Goal: Task Accomplishment & Management: Use online tool/utility

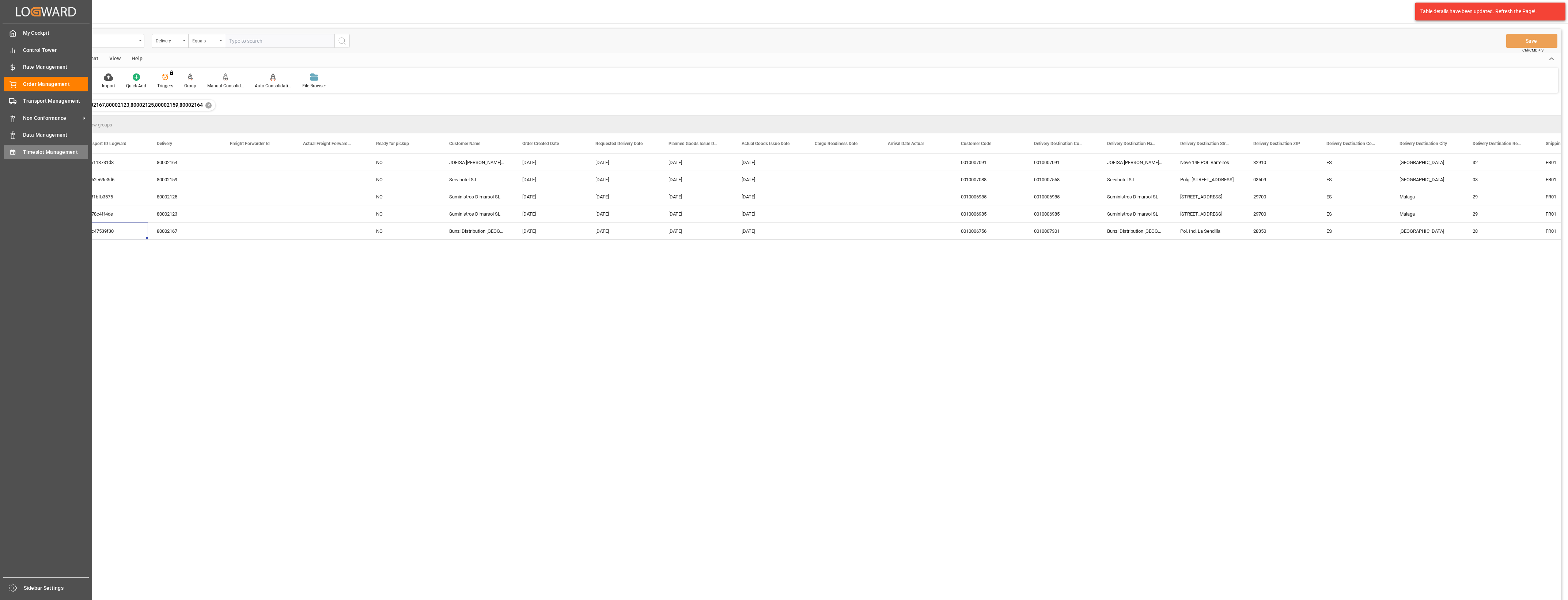
click at [24, 148] on span "Timeslot Management" at bounding box center [55, 152] width 65 height 8
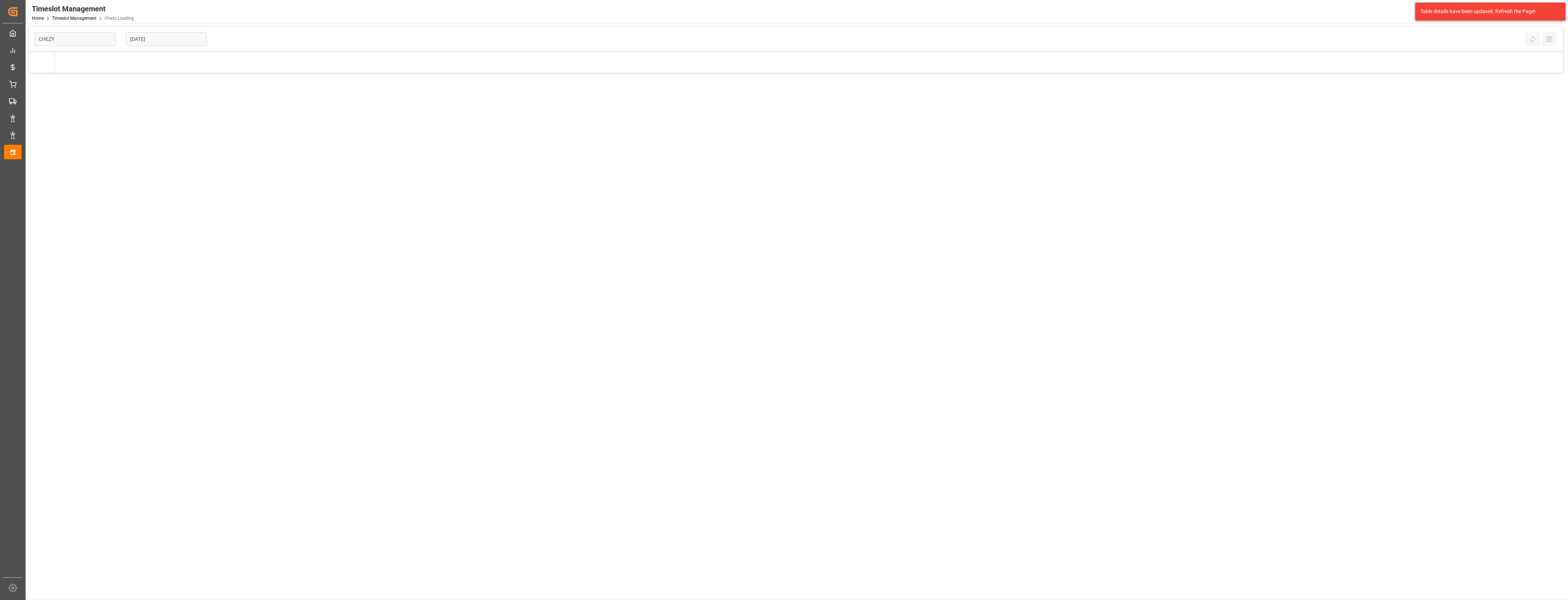
type input "Chezy Loading"
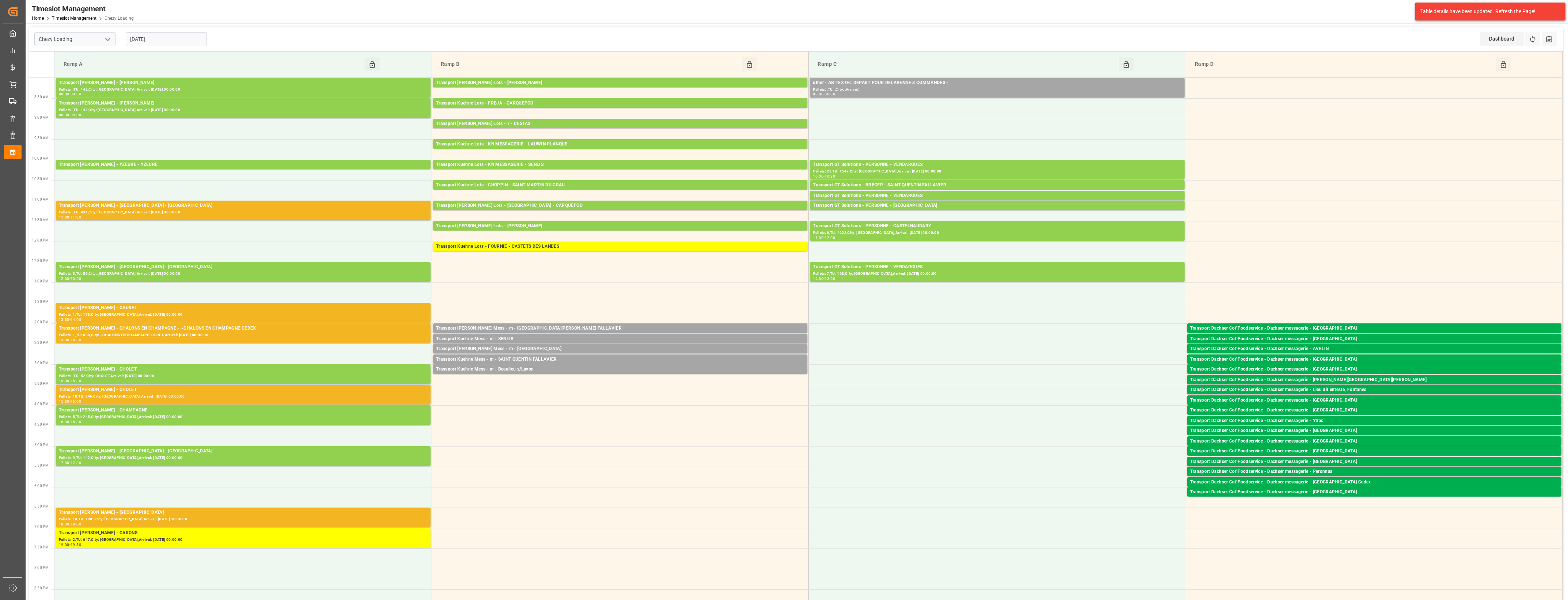
click at [178, 33] on input "[DATE]" at bounding box center [166, 39] width 81 height 14
click at [192, 99] on span "8" at bounding box center [192, 97] width 2 height 5
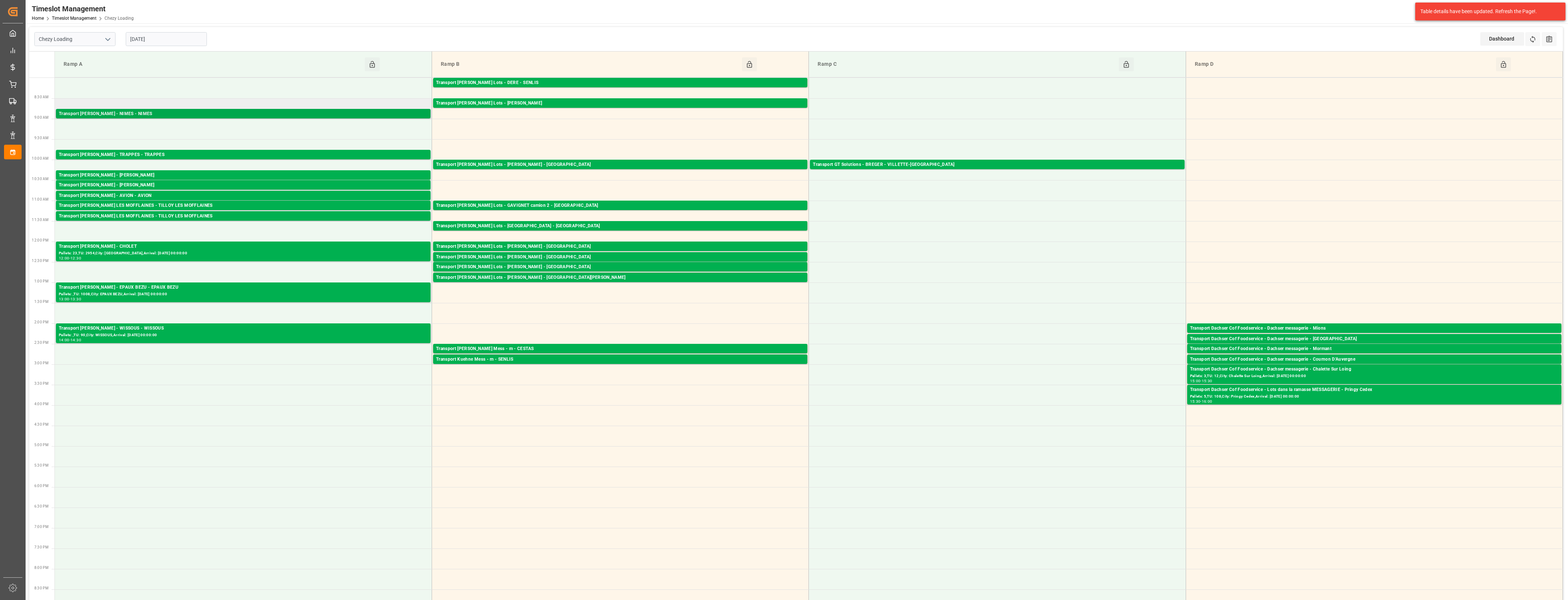
click at [116, 115] on div "Transport [PERSON_NAME] - NIMES - NIMES" at bounding box center [243, 114] width 369 height 7
click at [155, 155] on div "Transport [PERSON_NAME] - TRAPPES - TRAPPES" at bounding box center [243, 155] width 369 height 7
click at [178, 174] on div "Transport [PERSON_NAME] - [PERSON_NAME]" at bounding box center [243, 175] width 369 height 7
click at [176, 185] on div "Transport [PERSON_NAME] - [PERSON_NAME]" at bounding box center [243, 185] width 369 height 7
click at [176, 194] on div "Transport [PERSON_NAME] - AVION - AVION" at bounding box center [243, 196] width 369 height 7
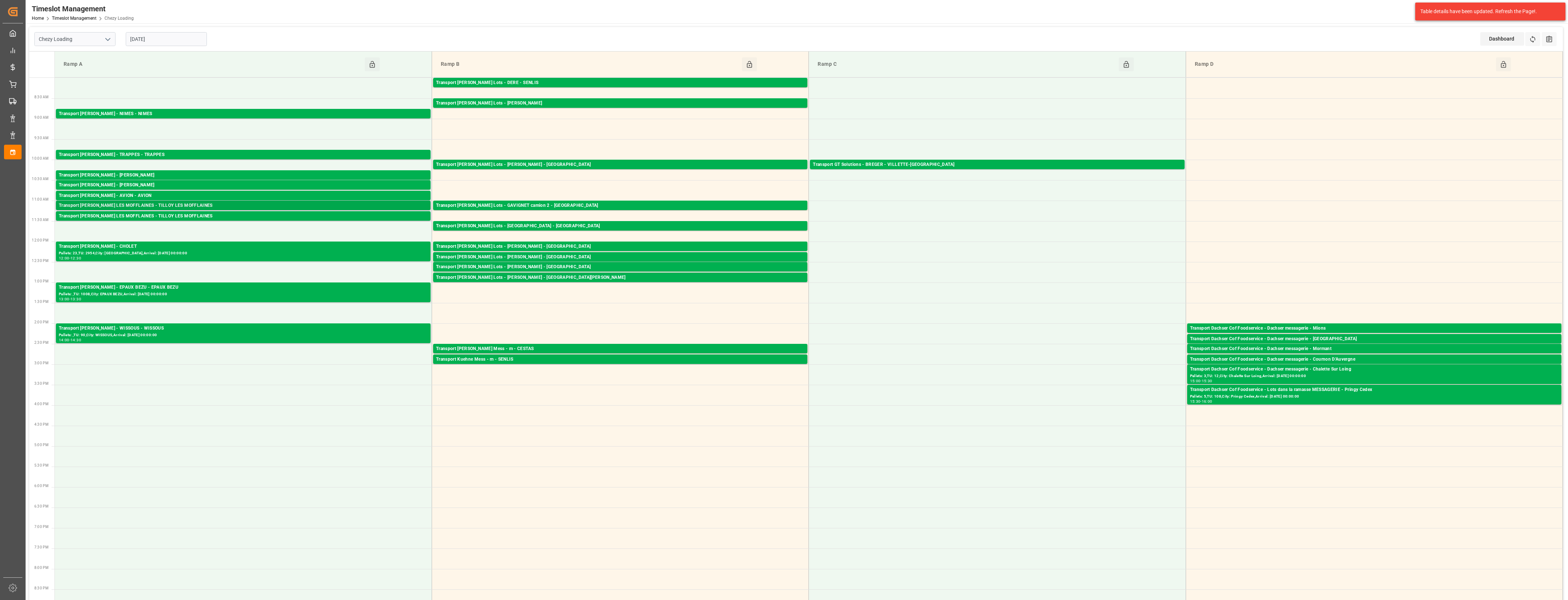
click at [180, 204] on div "Transport [PERSON_NAME] LES MOFFLAINES - TILLOY LES MOFFLAINES" at bounding box center [243, 206] width 369 height 7
click at [187, 215] on div "Transport [PERSON_NAME] LES MOFFLAINES - TILLOY LES MOFFLAINES" at bounding box center [243, 216] width 369 height 7
click at [192, 251] on div "Pallets: 23,TU: 2954,City: [GEOGRAPHIC_DATA],Arrival: [DATE] 00:00:00" at bounding box center [243, 253] width 369 height 6
click at [206, 293] on div "Pallets: ,TU: 1008,City: EPAUX BEZU,Arrival: [DATE] 00:00:00" at bounding box center [243, 295] width 369 height 6
click at [229, 333] on div "Pallets: ,TU: 90,City: WISSOUS,Arrival: [DATE] 00:00:00" at bounding box center [243, 335] width 369 height 6
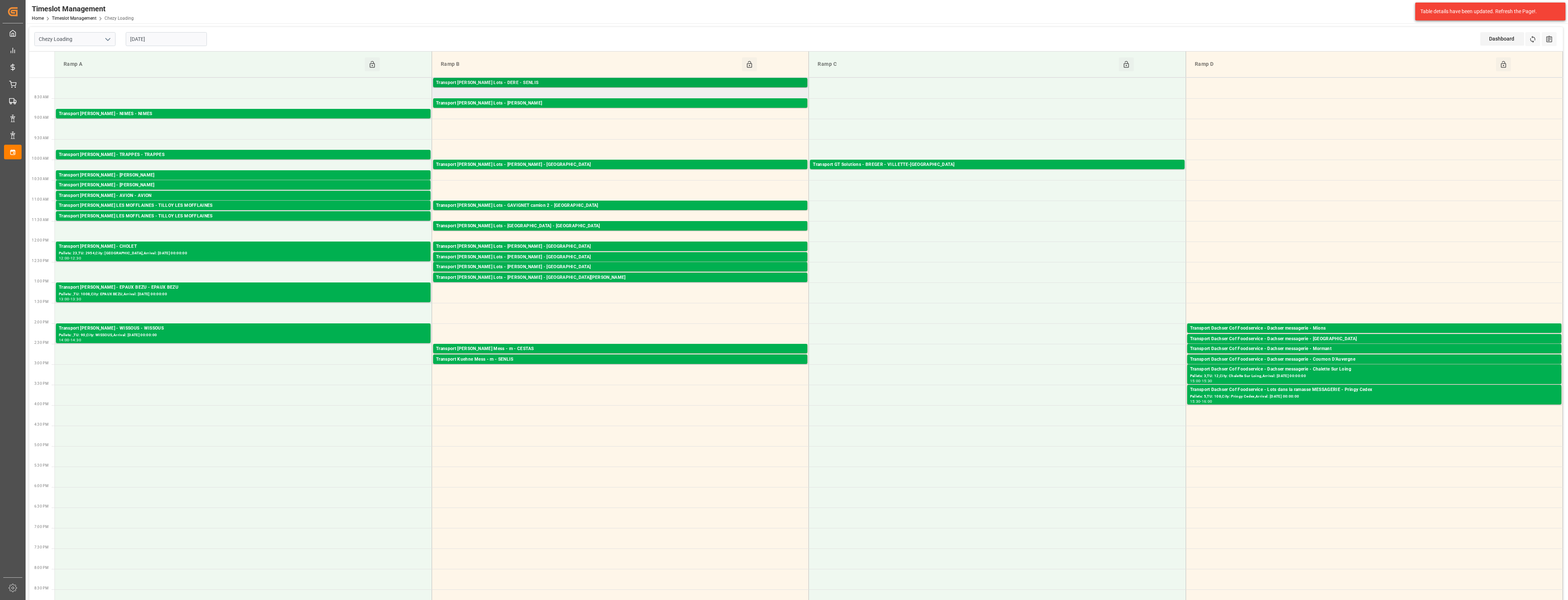
click at [537, 83] on div "Transport [PERSON_NAME] Lots - DERE - SENLIS" at bounding box center [620, 83] width 368 height 7
click at [550, 105] on div "Transport [PERSON_NAME] Lots - [PERSON_NAME]" at bounding box center [620, 103] width 368 height 7
click at [559, 164] on div "Transport [PERSON_NAME] Lots - [PERSON_NAME] - [GEOGRAPHIC_DATA]" at bounding box center [620, 165] width 368 height 7
click at [569, 206] on div "Transport [PERSON_NAME] Lots - GAVIGNET camion 2 - [GEOGRAPHIC_DATA]" at bounding box center [620, 206] width 368 height 7
click at [569, 229] on div "Transport [PERSON_NAME] Lots - [GEOGRAPHIC_DATA] - [GEOGRAPHIC_DATA]" at bounding box center [620, 226] width 368 height 7
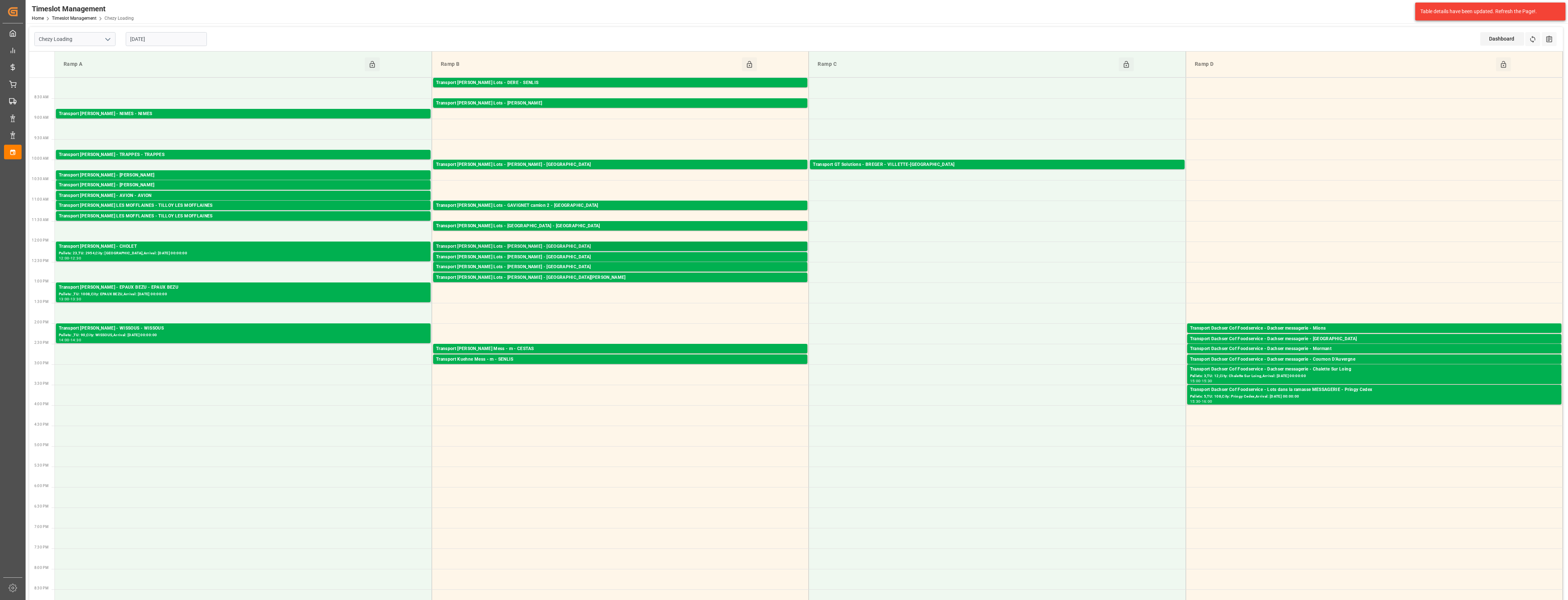
click at [556, 245] on div "Transport [PERSON_NAME] Lots - [PERSON_NAME] - [GEOGRAPHIC_DATA]" at bounding box center [620, 246] width 368 height 7
click at [550, 256] on div "Transport [PERSON_NAME] Lots - [PERSON_NAME] - [GEOGRAPHIC_DATA]" at bounding box center [620, 257] width 368 height 7
click at [559, 266] on div "Transport [PERSON_NAME] Lots - [PERSON_NAME] - [GEOGRAPHIC_DATA]" at bounding box center [620, 267] width 368 height 7
click at [559, 274] on div "Transport [PERSON_NAME] Lots - [PERSON_NAME] - [GEOGRAPHIC_DATA][PERSON_NAME]" at bounding box center [620, 277] width 368 height 7
click at [558, 348] on div "Transport [PERSON_NAME] Mess - m - CESTAS" at bounding box center [620, 349] width 368 height 7
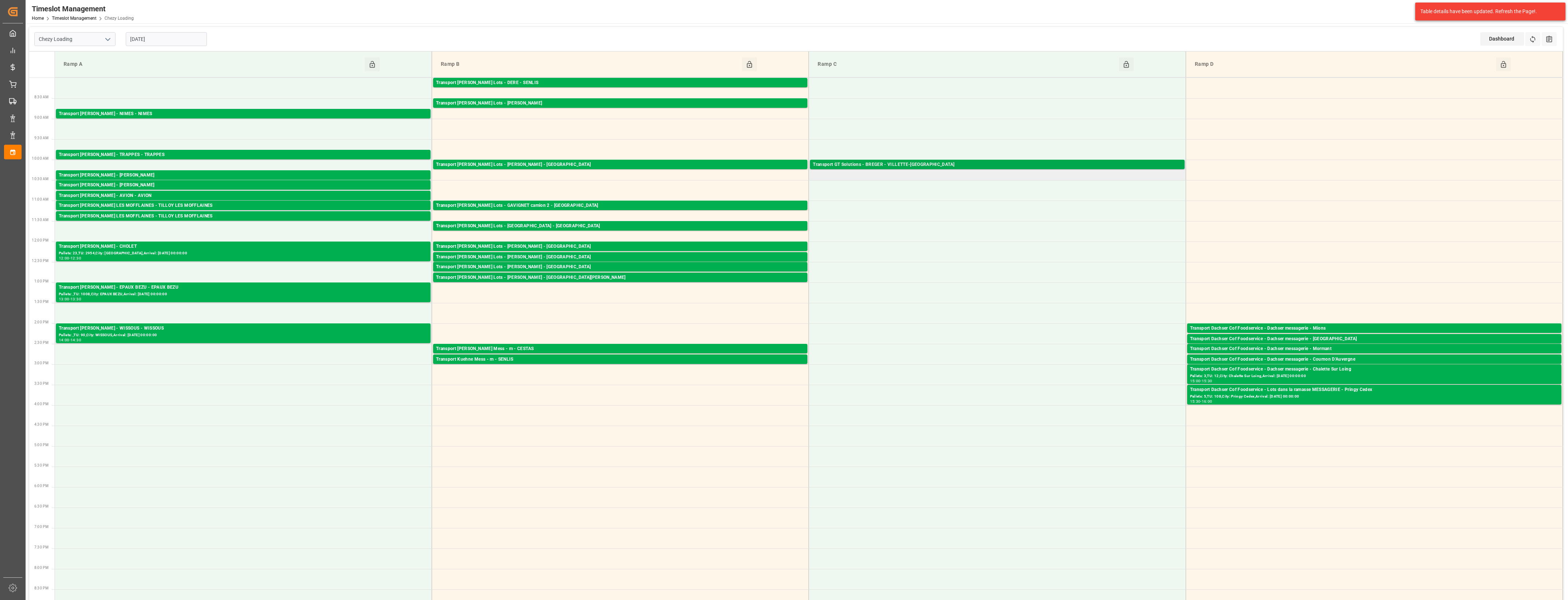
click at [892, 161] on div "Transport GT Solutions - BREGER - VILLETTE-[GEOGRAPHIC_DATA]" at bounding box center [996, 165] width 368 height 7
click at [192, 38] on input "[DATE]" at bounding box center [166, 39] width 81 height 14
click at [135, 113] on span "11" at bounding box center [135, 112] width 5 height 5
type input "[DATE]"
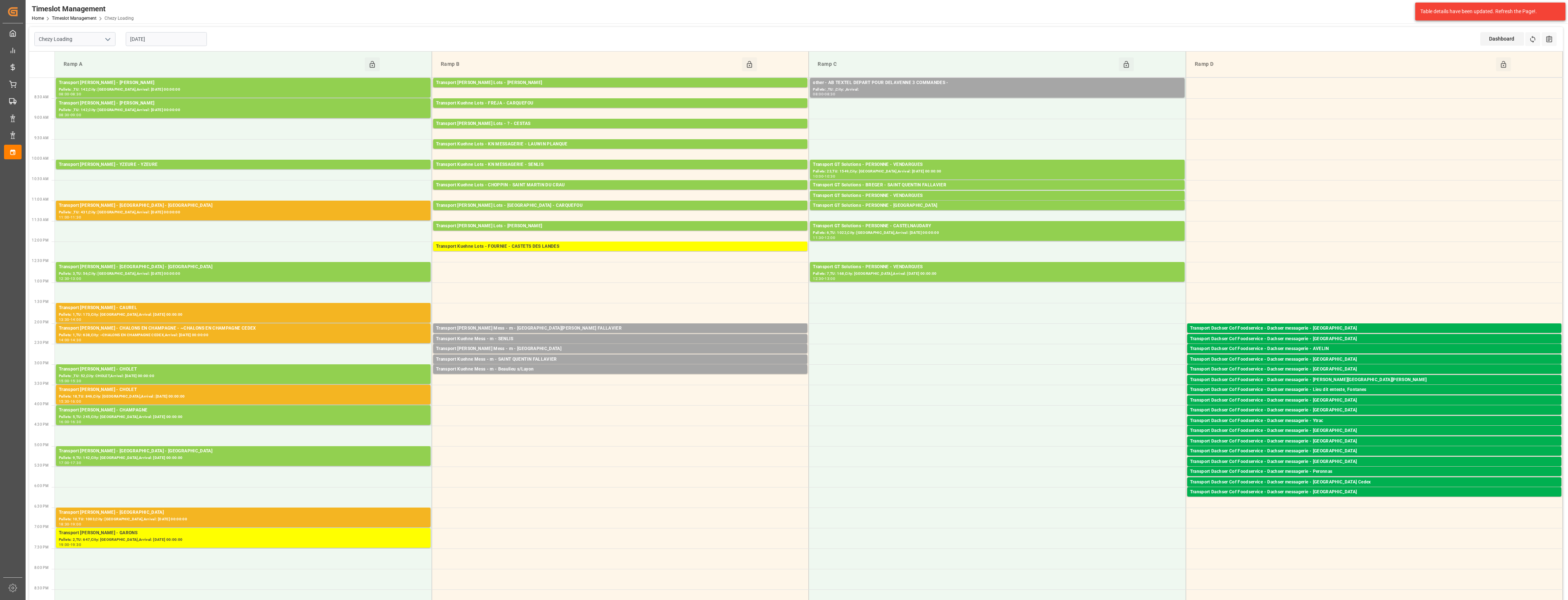
click at [111, 38] on icon "open menu" at bounding box center [108, 40] width 9 height 9
click at [67, 72] on div "Chezy Unloading" at bounding box center [75, 71] width 80 height 16
type input "Chezy Unloading"
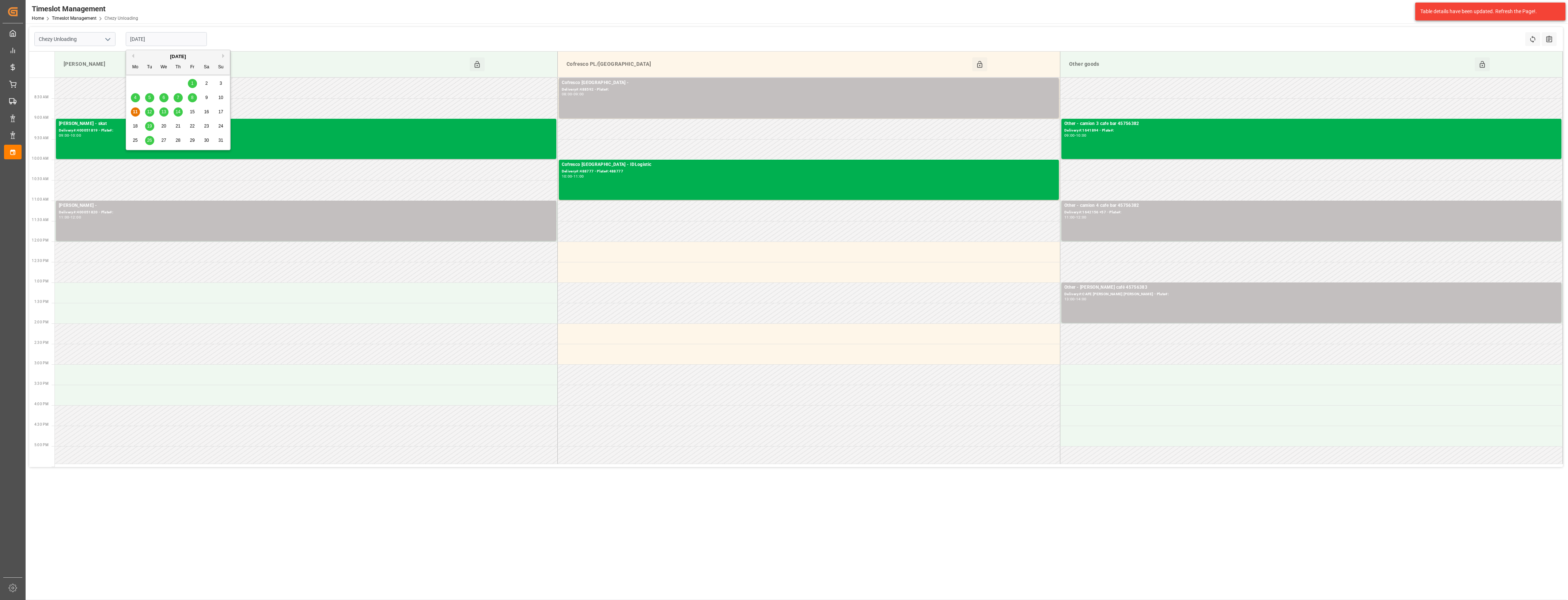
click at [183, 40] on input "[DATE]" at bounding box center [166, 39] width 81 height 14
click at [147, 112] on div "12" at bounding box center [149, 112] width 9 height 9
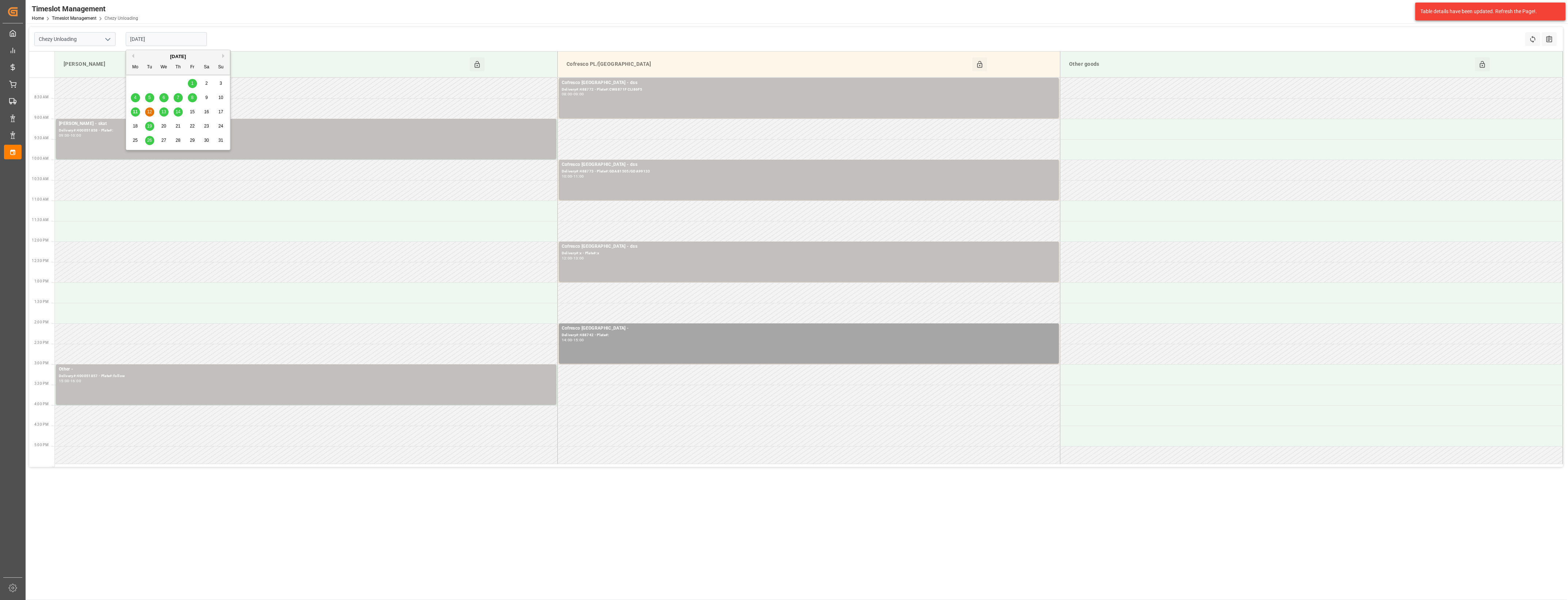
click at [167, 35] on input "[DATE]" at bounding box center [166, 39] width 81 height 14
click at [137, 111] on span "11" at bounding box center [135, 112] width 5 height 5
type input "[DATE]"
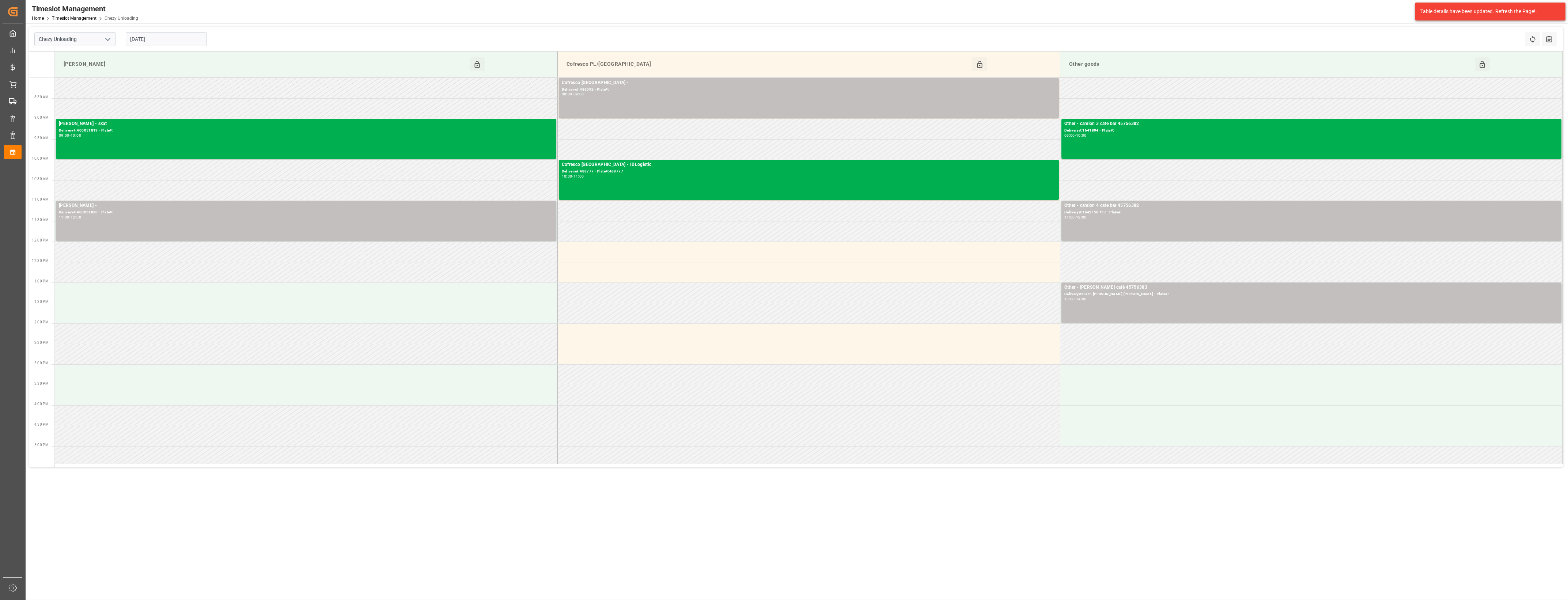
click at [108, 38] on icon "open menu" at bounding box center [108, 40] width 9 height 9
click at [80, 54] on div "Chezy Loading" at bounding box center [75, 55] width 80 height 16
type input "Chezy Loading"
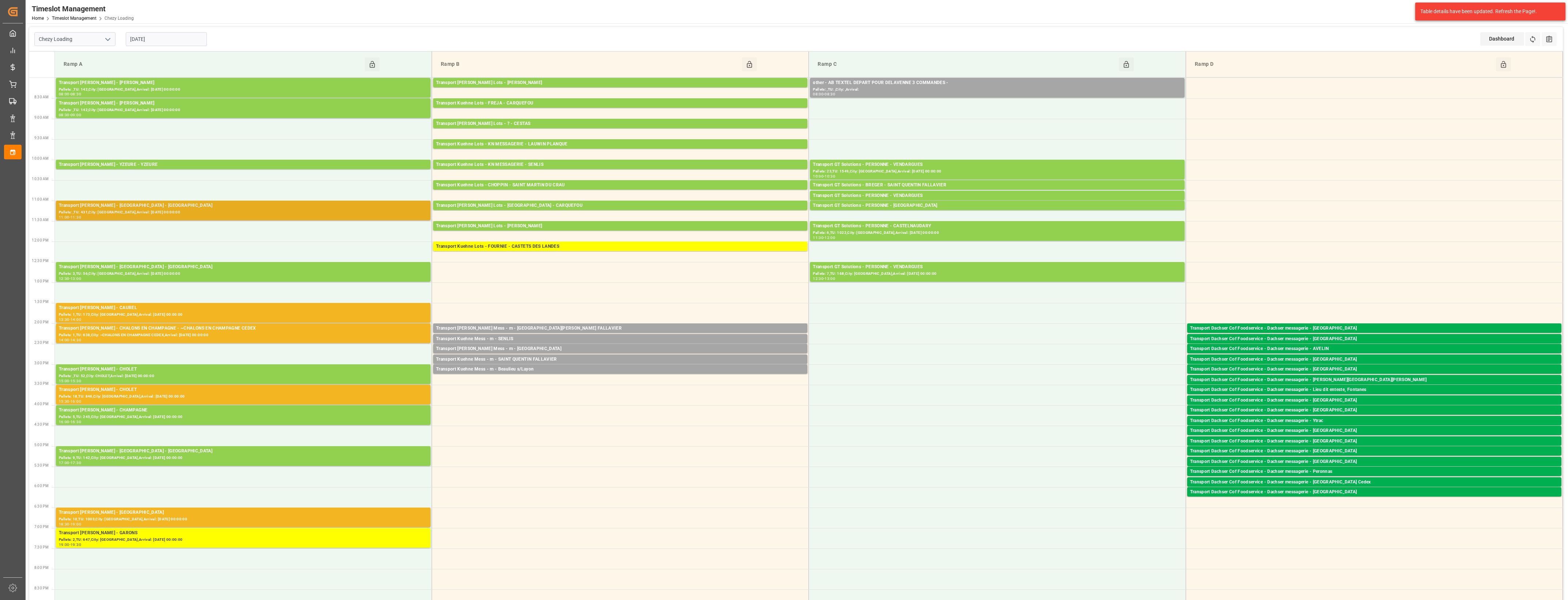
click at [207, 218] on div "11:00 - 11:30" at bounding box center [243, 217] width 369 height 4
click at [193, 314] on div "Pallets: 1,TU: 173,City: [GEOGRAPHIC_DATA],Arrival: [DATE] 00:00:00" at bounding box center [243, 315] width 369 height 6
click at [212, 337] on div "Pallets: 1,TU: 638,City: ~CHALONS EN CHAMPAGNE CEDEX,Arrival: [DATE] 00:00:00" at bounding box center [243, 335] width 369 height 6
click at [201, 394] on div "Pallets: 18,TU: 846,City: [GEOGRAPHIC_DATA],Arrival: [DATE] 00:00:00" at bounding box center [243, 397] width 369 height 6
click at [188, 516] on div "Pallets: 10,TU: 1003,City: [GEOGRAPHIC_DATA],Arrival: [DATE] 00:00:00" at bounding box center [243, 519] width 369 height 6
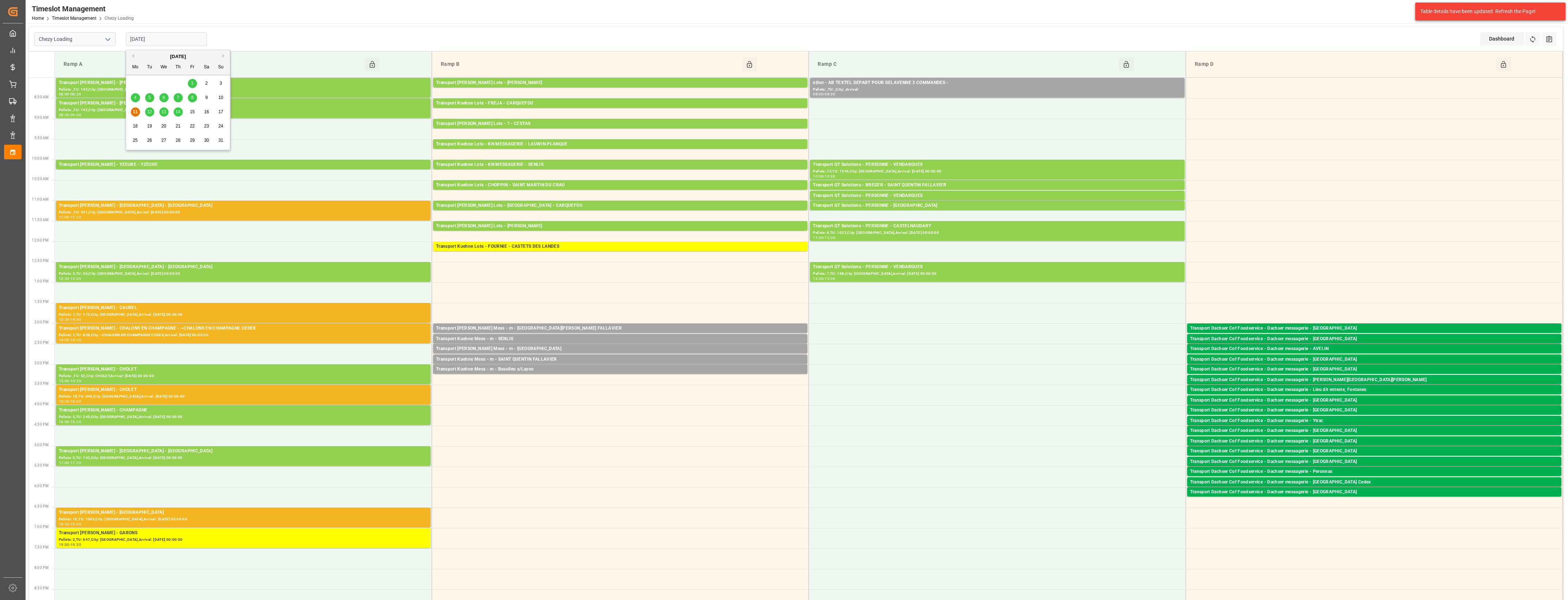
click at [174, 40] on input "[DATE]" at bounding box center [166, 39] width 81 height 14
click at [150, 111] on span "12" at bounding box center [149, 112] width 5 height 5
type input "[DATE]"
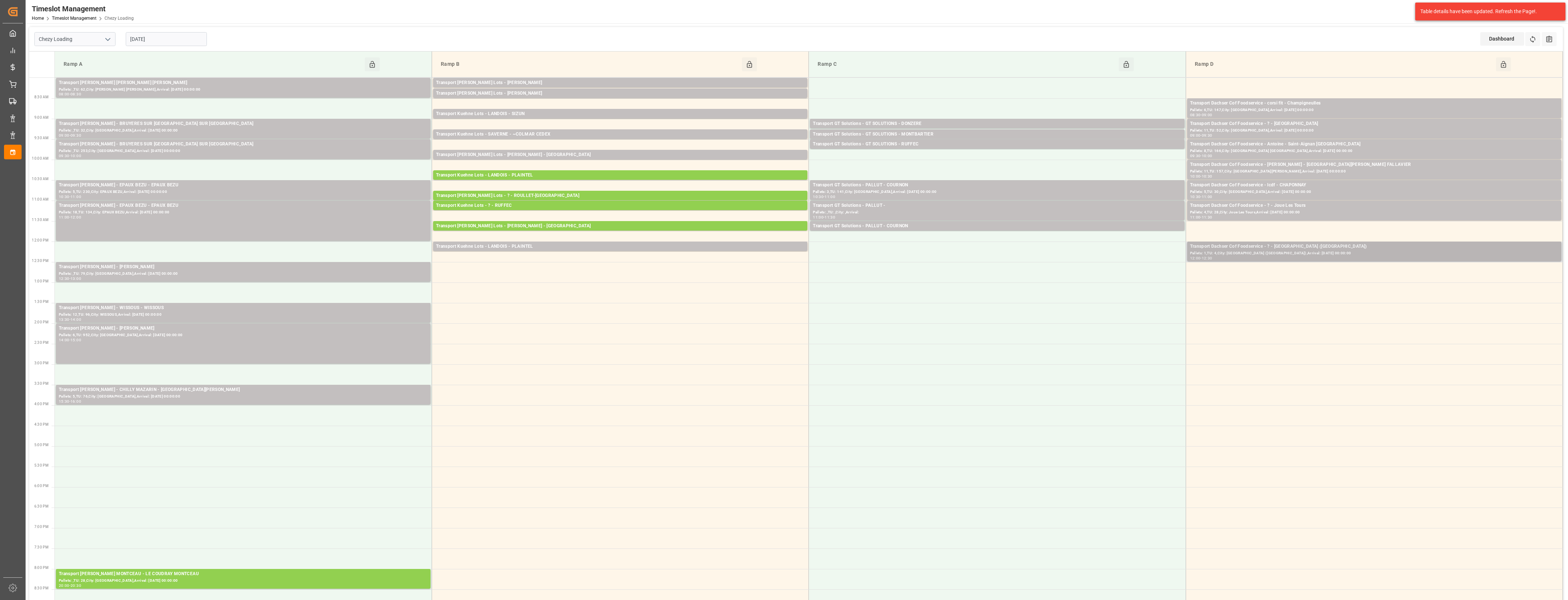
click at [1262, 256] on div "Pallets: 1,TU: 4,City: [GEOGRAPHIC_DATA] ([GEOGRAPHIC_DATA]),Arrival: [DATE] 00…" at bounding box center [1374, 253] width 368 height 6
click at [1108, 283] on button "Open" at bounding box center [1091, 279] width 51 height 9
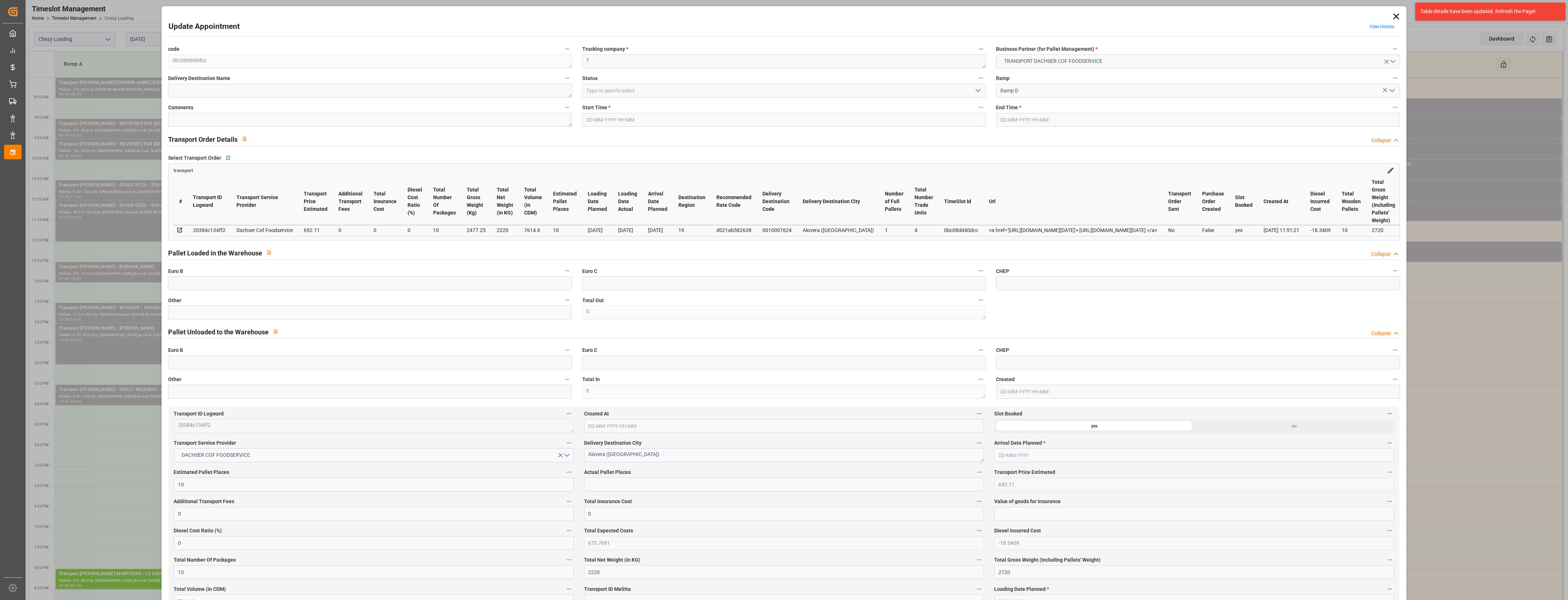
type input "[DATE] 12:00"
type input "[DATE] 12:30"
type input "[DATE] 13:15"
type input "[DATE] 11:51"
type input "[DATE]"
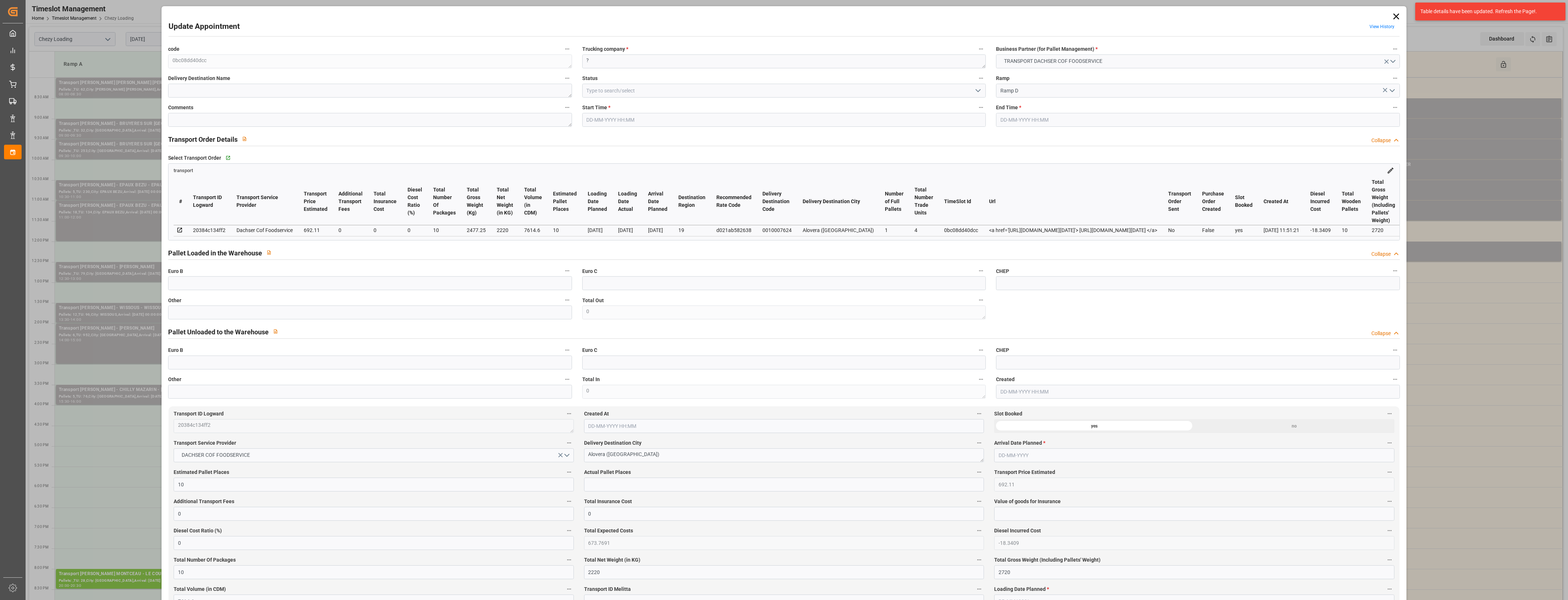
type input "[DATE]"
click at [1393, 15] on icon at bounding box center [1396, 16] width 6 height 6
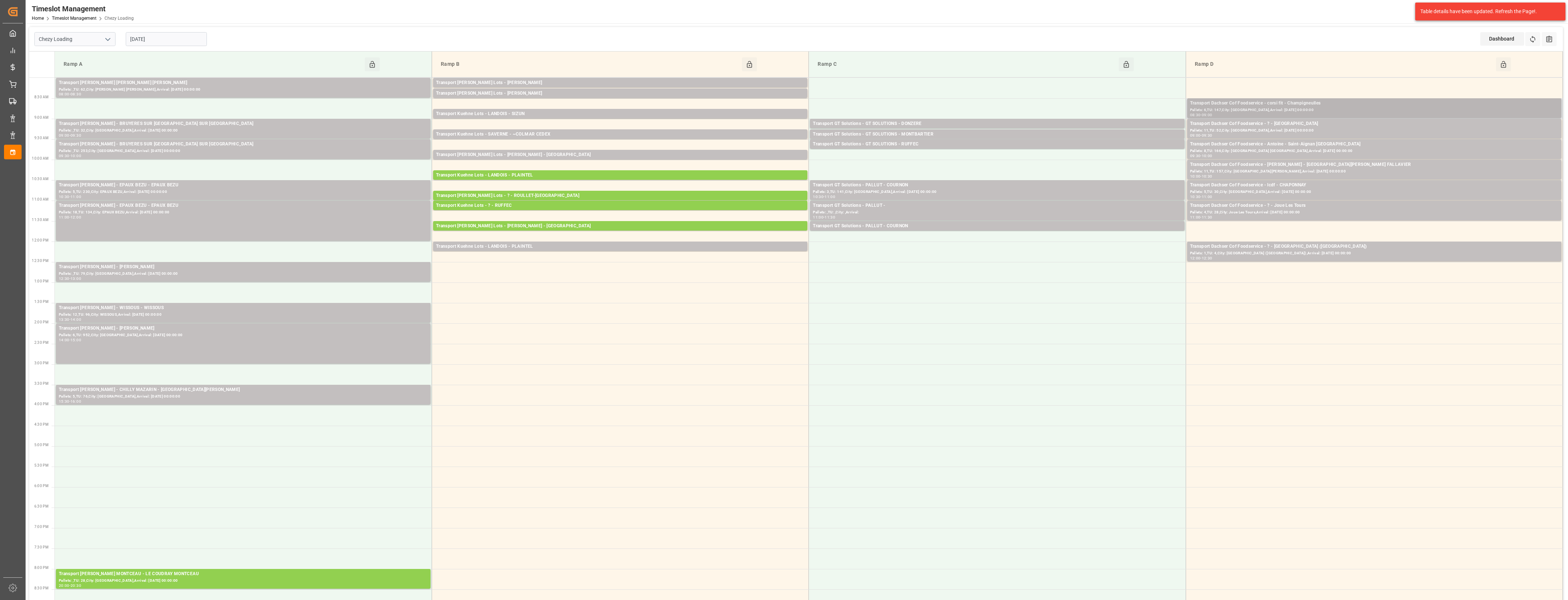
click at [1284, 103] on div "Transport Dachser Cof Foodservice - corsi fit - Champigneulles" at bounding box center [1374, 103] width 368 height 7
click at [1111, 134] on button "Open" at bounding box center [1091, 136] width 51 height 9
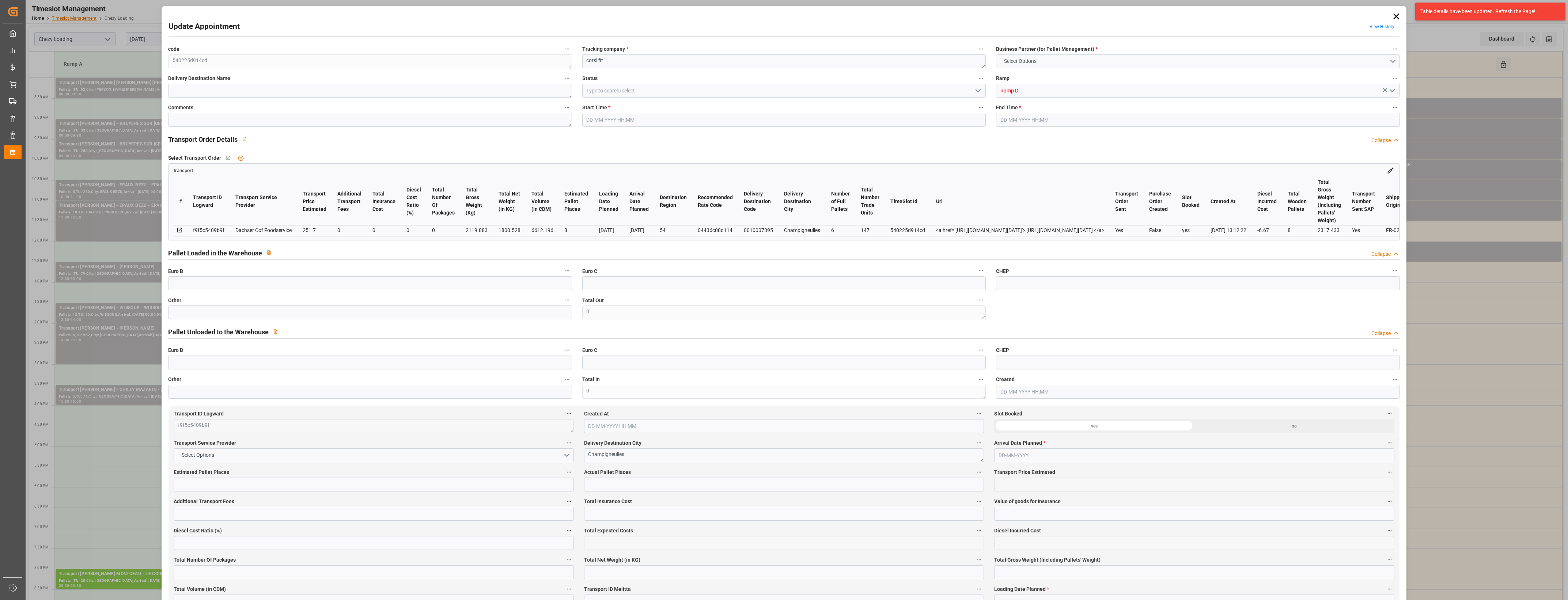
type input "8"
type input "251.7"
type input "0"
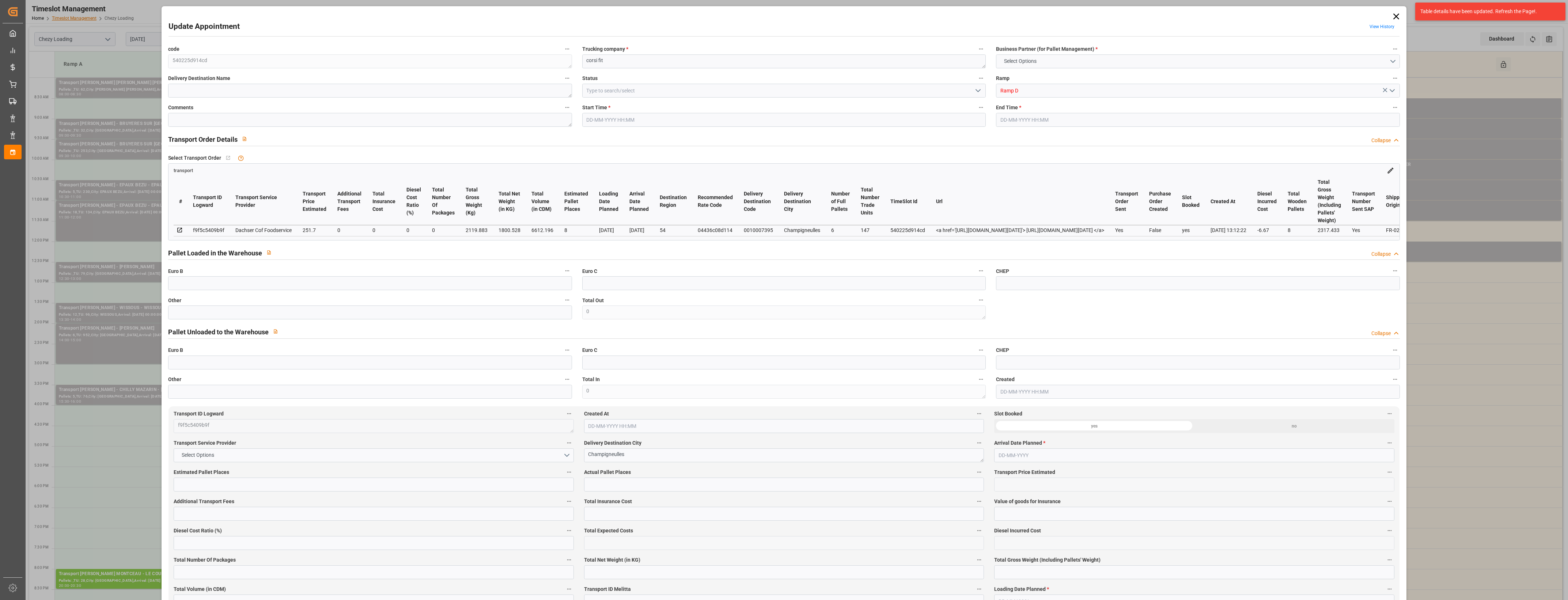
type input "245.03"
type input "-6.67"
type input "0"
type input "1800.528"
type input "2317.433"
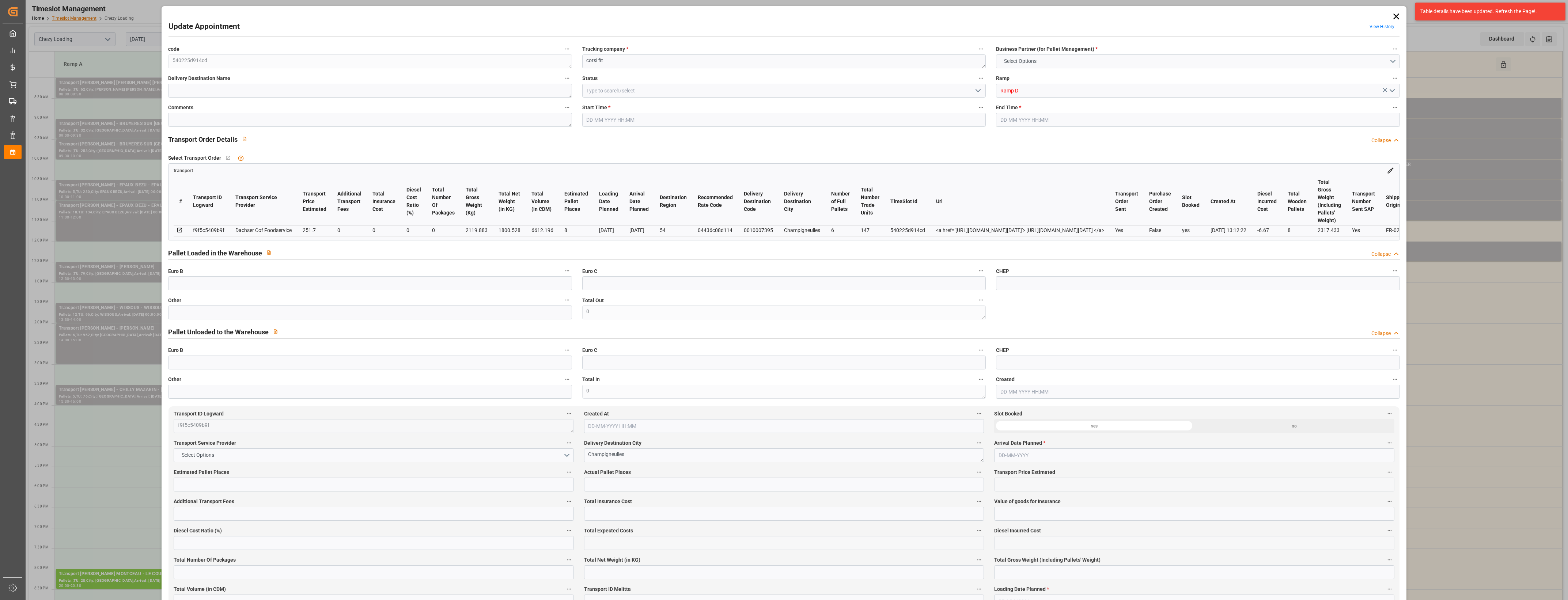
type input "6612.196"
type input "54"
type input "6"
type input "147"
type input "8"
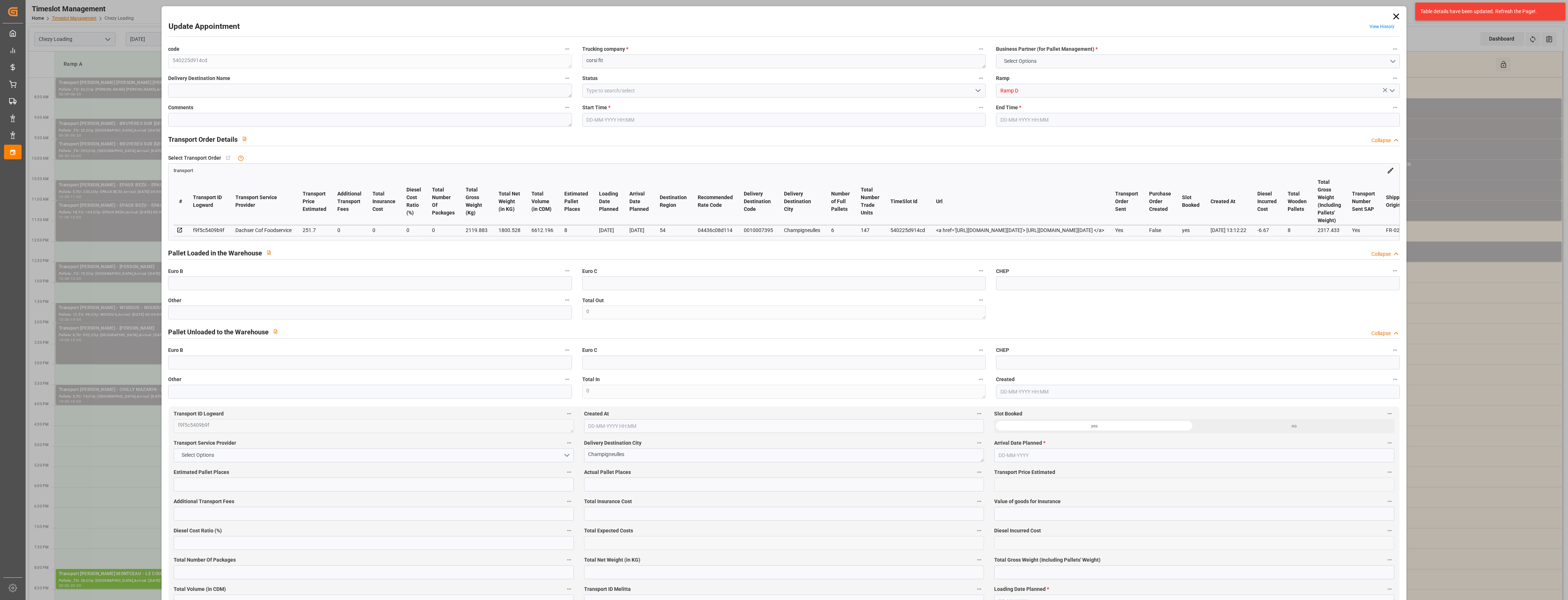
type input "101"
type input "2119.883"
type input "0"
type input "4710.8598"
type input "0"
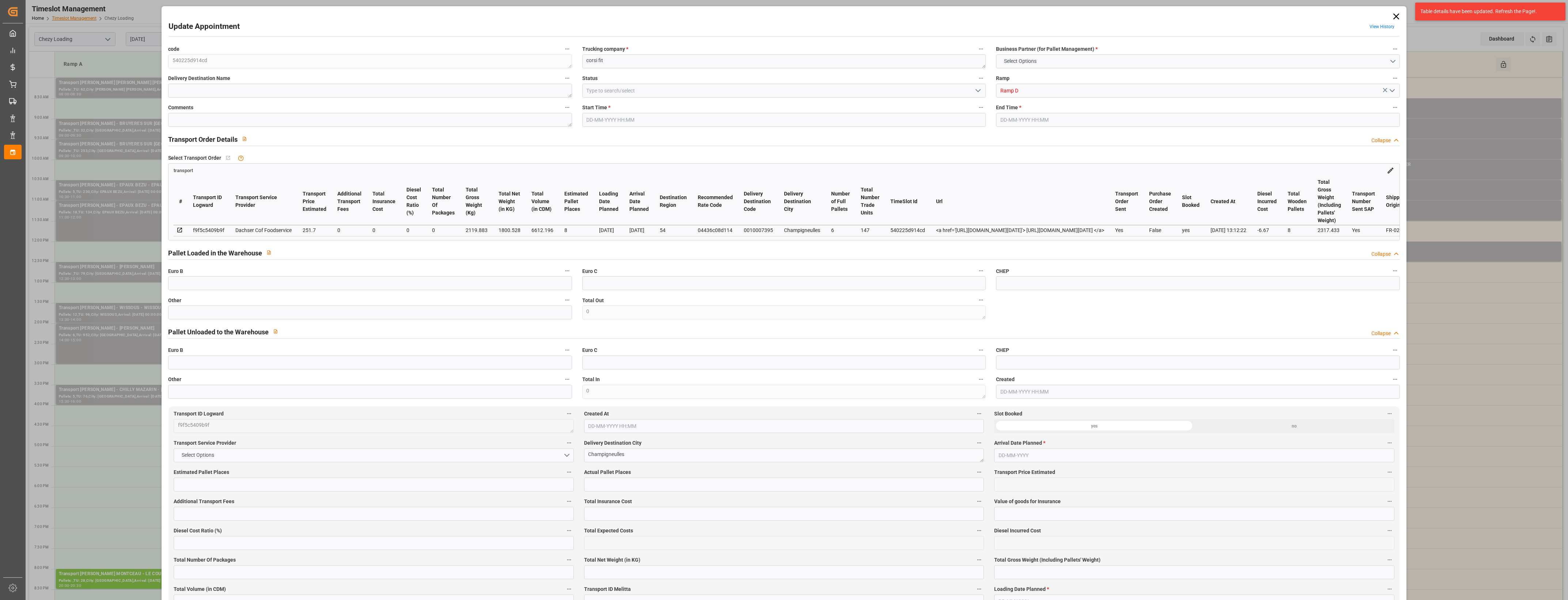
type input "0"
type input "21"
type input "35"
type input "[DATE] 08:30"
type input "[DATE] 09:00"
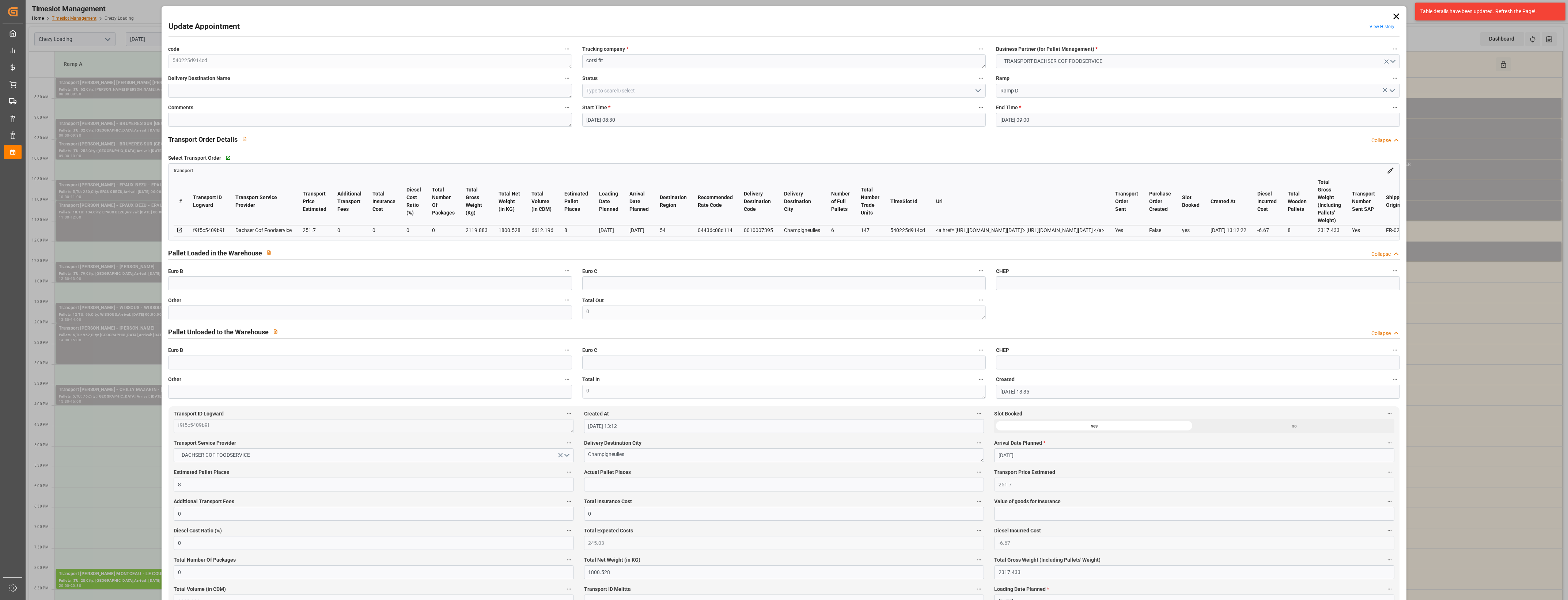
type input "[DATE] 13:35"
type input "[DATE] 13:12"
type input "[DATE]"
click at [1398, 15] on icon at bounding box center [1396, 16] width 10 height 10
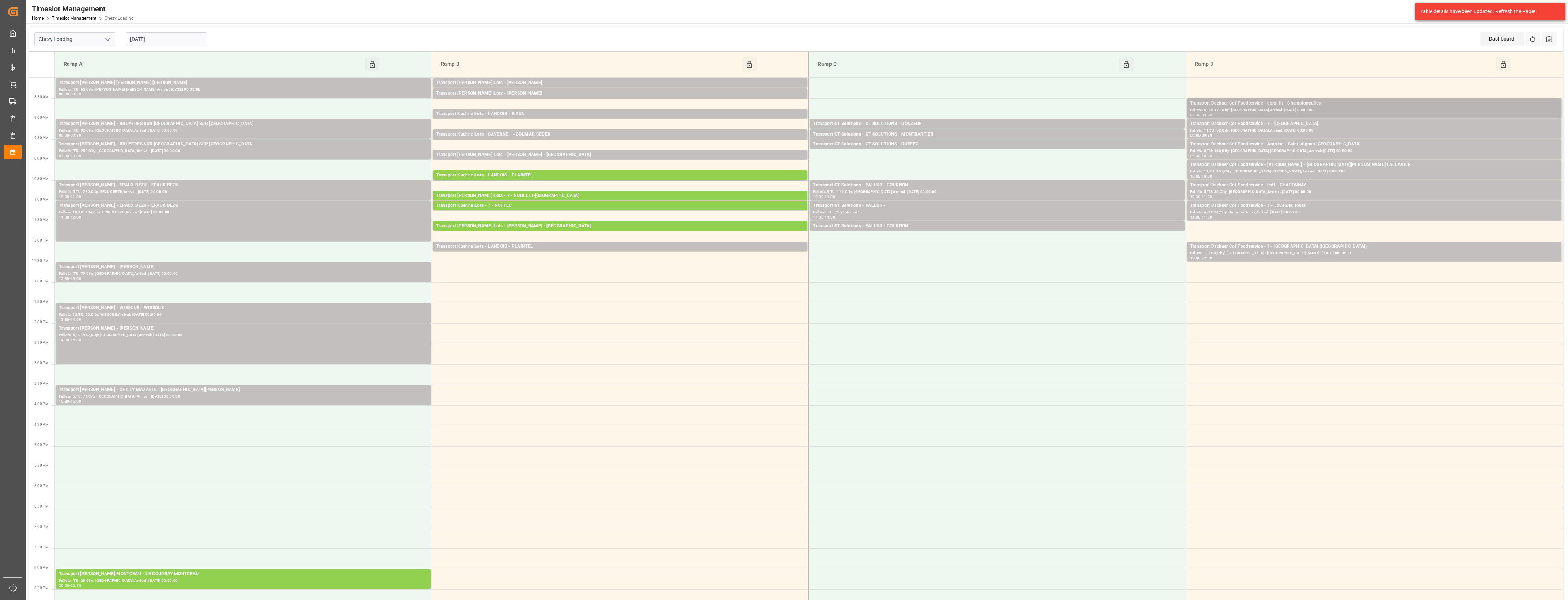
click at [1287, 107] on div "Pallets: 6,TU: 147,City: [GEOGRAPHIC_DATA],Arrival: [DATE] 00:00:00" at bounding box center [1374, 110] width 368 height 6
click at [1109, 136] on button "Open" at bounding box center [1091, 136] width 51 height 9
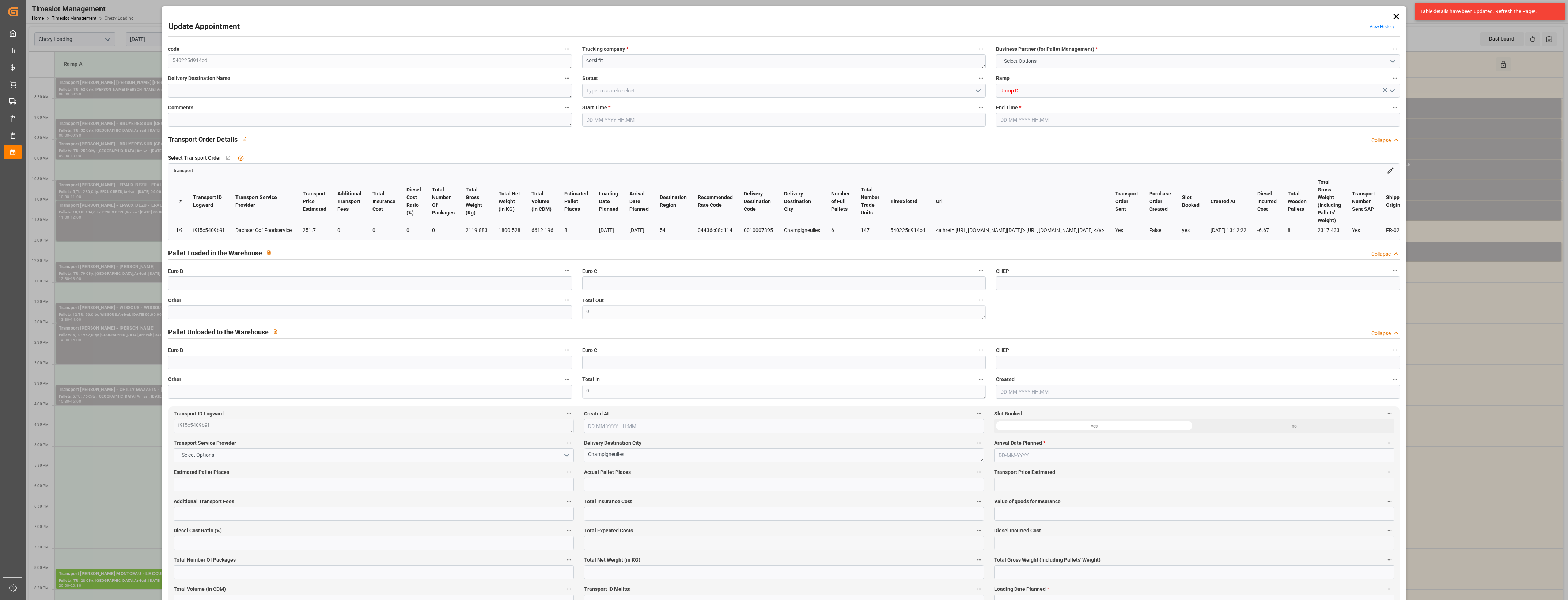
type input "8"
type input "251.7"
type input "0"
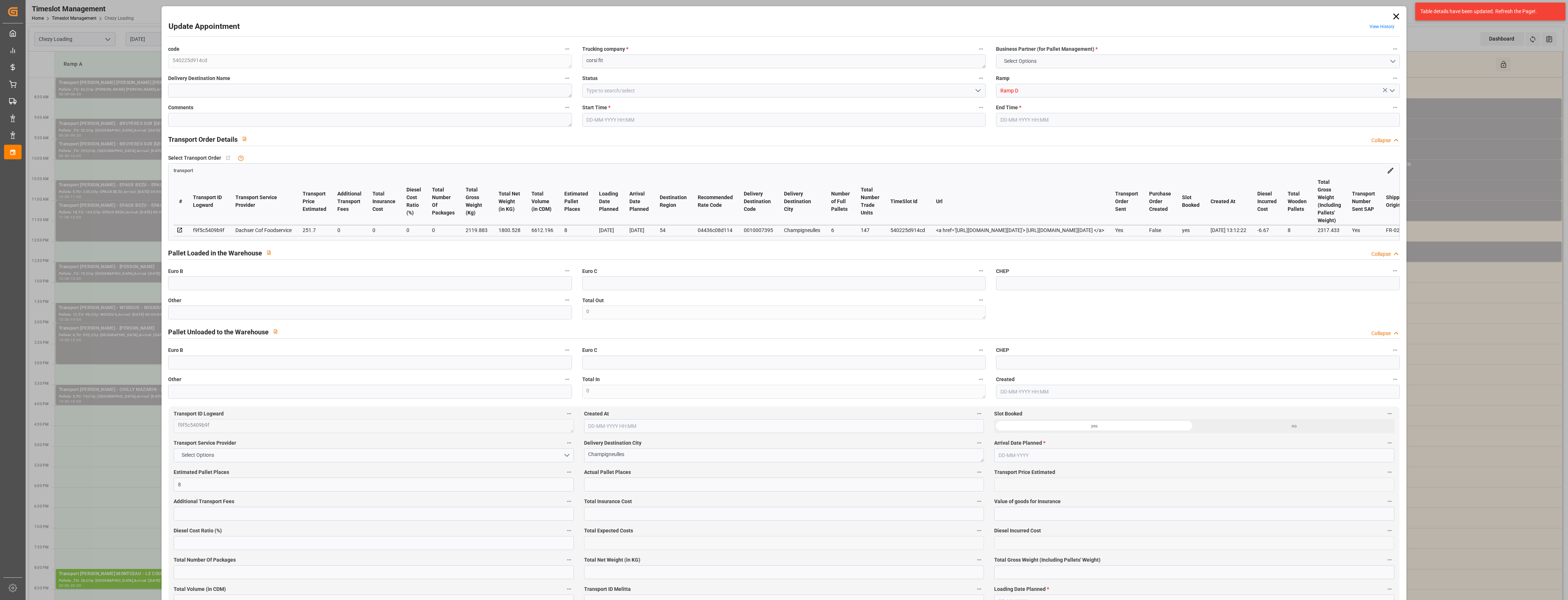
type input "245.03"
type input "-6.67"
type input "0"
type input "1800.528"
type input "2317.433"
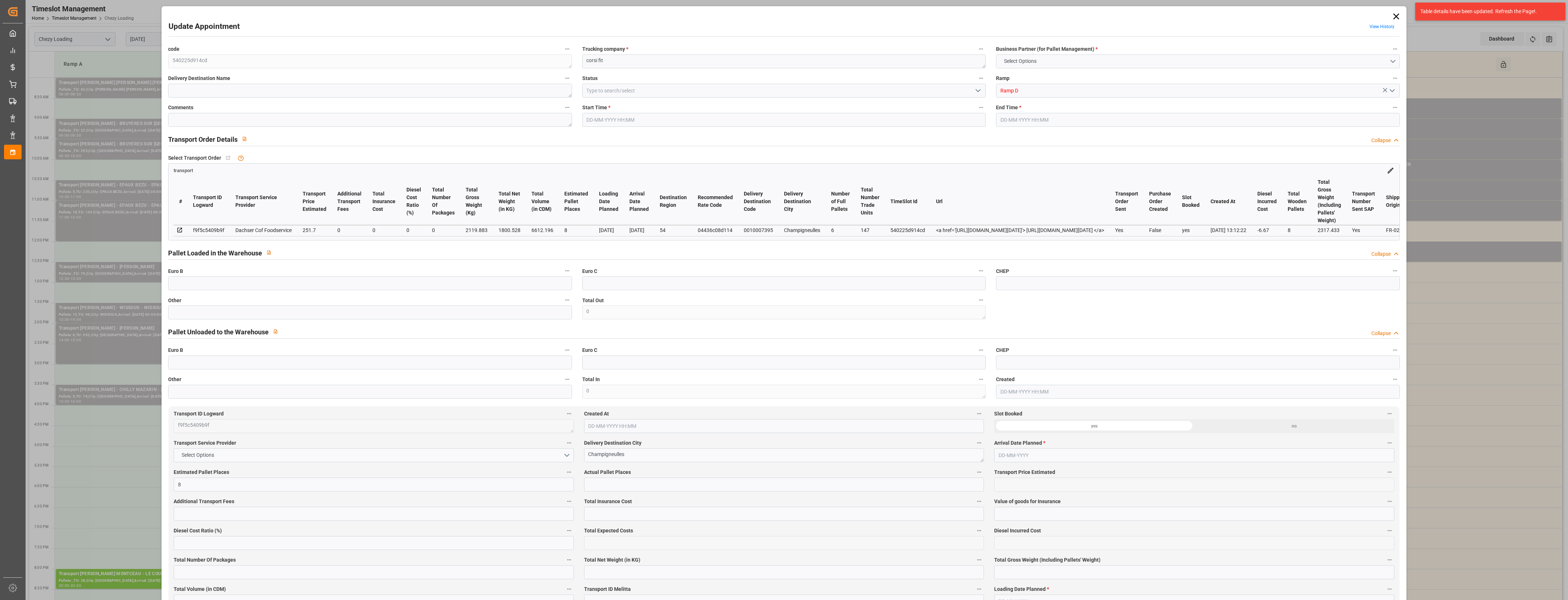
type input "6612.196"
type input "54"
type input "6"
type input "147"
type input "8"
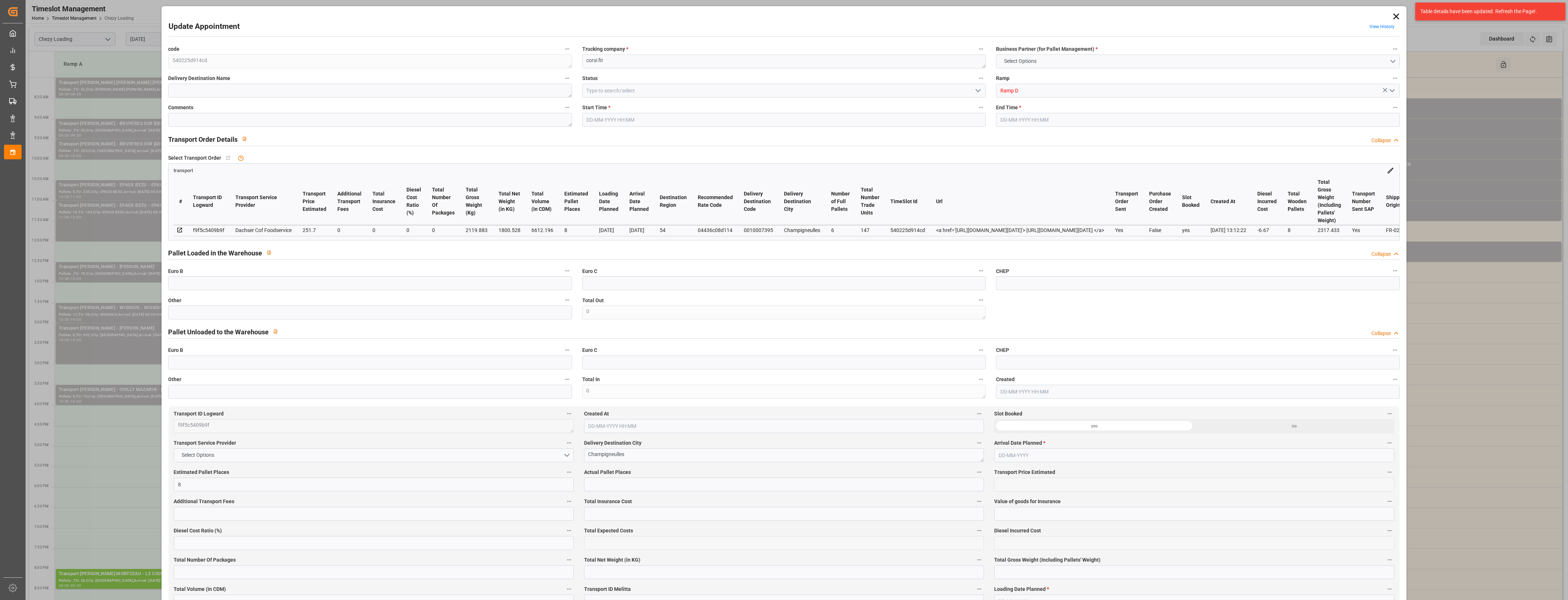
type input "101"
type input "2119.883"
type input "0"
type input "4710.8598"
type input "0"
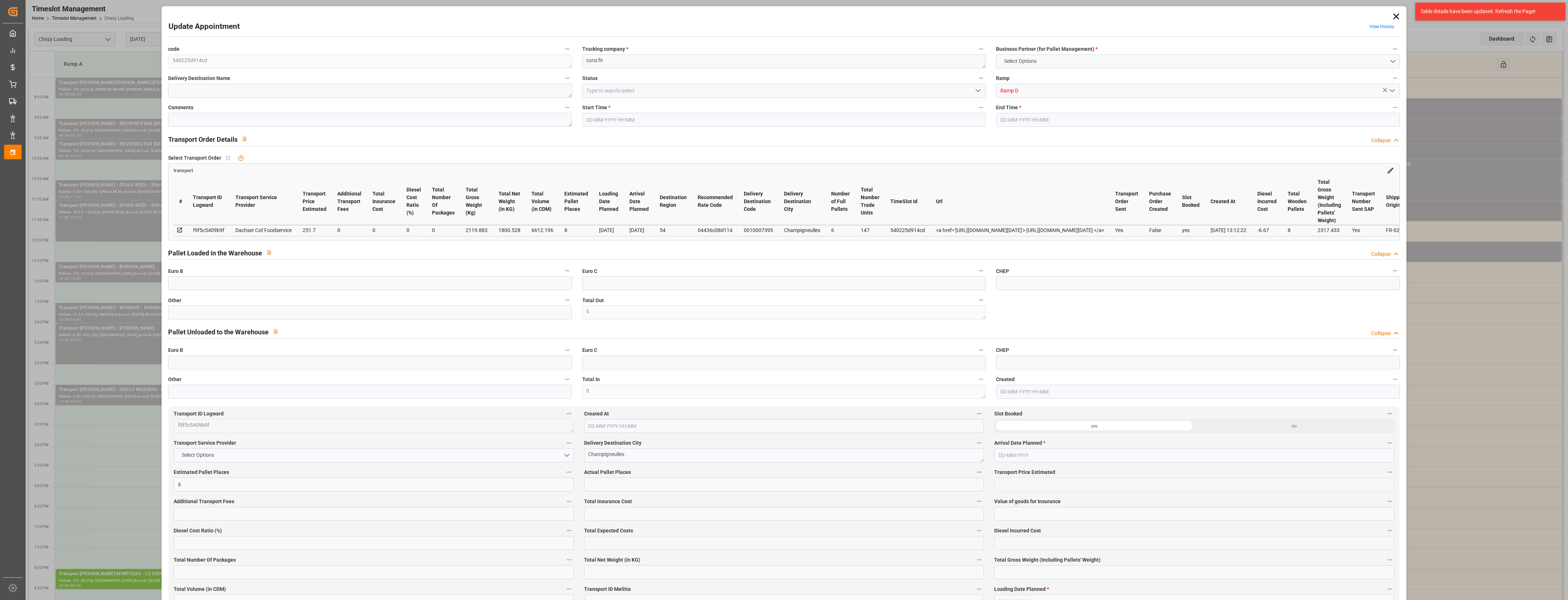
type input "0"
type input "21"
type input "35"
type input "[DATE] 08:30"
type input "[DATE] 09:00"
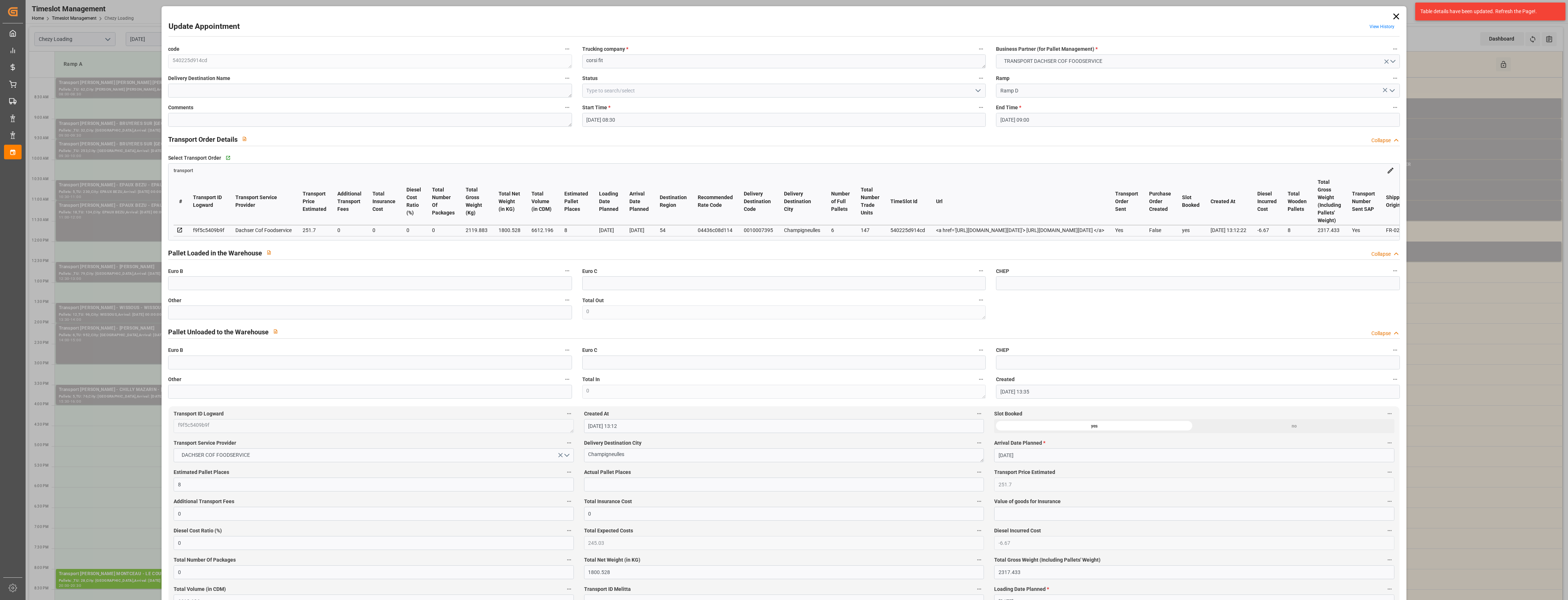
type input "[DATE] 13:35"
type input "[DATE] 13:12"
type input "[DATE]"
click at [976, 90] on icon "open menu" at bounding box center [978, 91] width 9 height 9
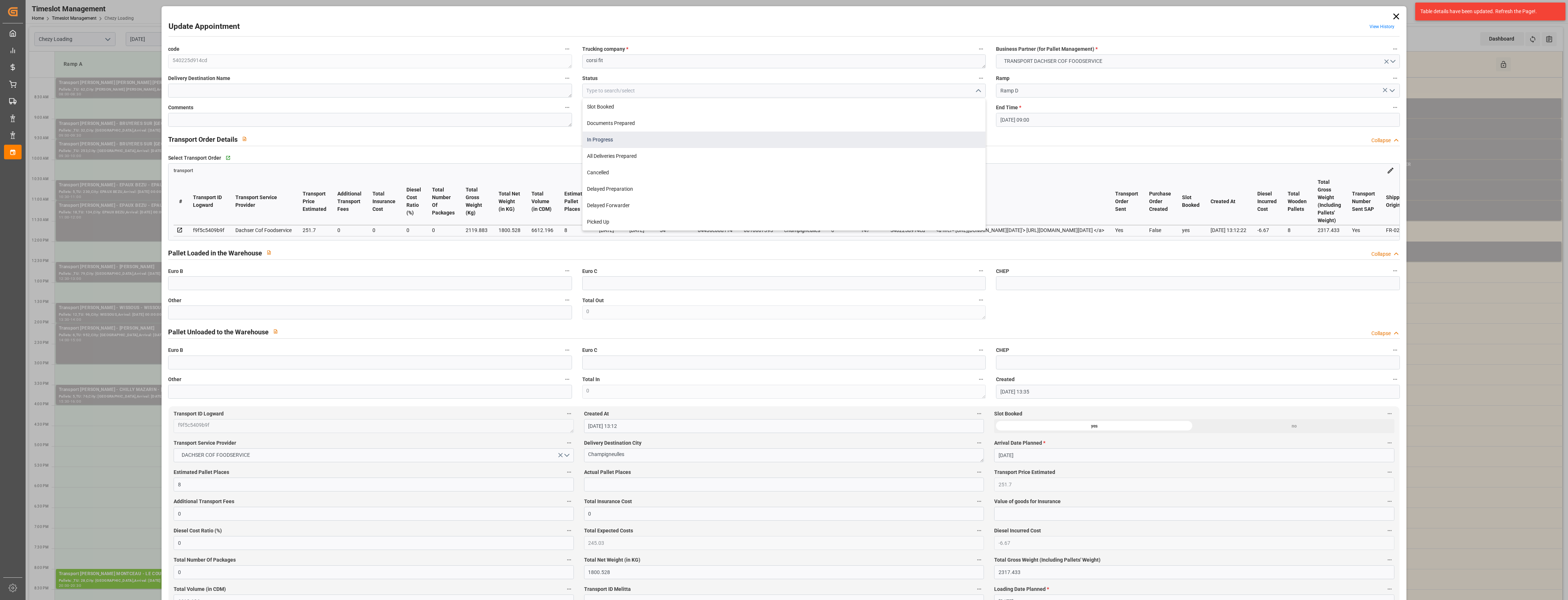
click at [620, 139] on div "In Progress" at bounding box center [784, 139] width 403 height 16
type input "In Progress"
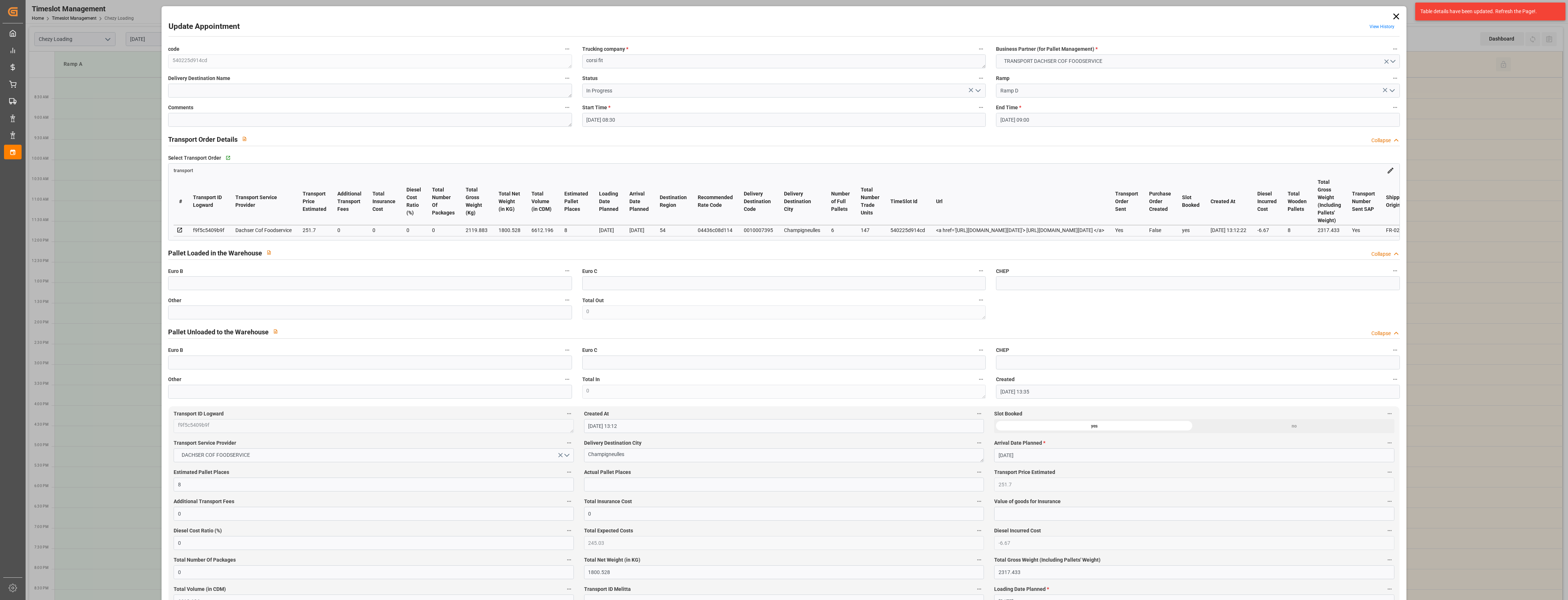
click at [1395, 18] on icon at bounding box center [1396, 16] width 10 height 10
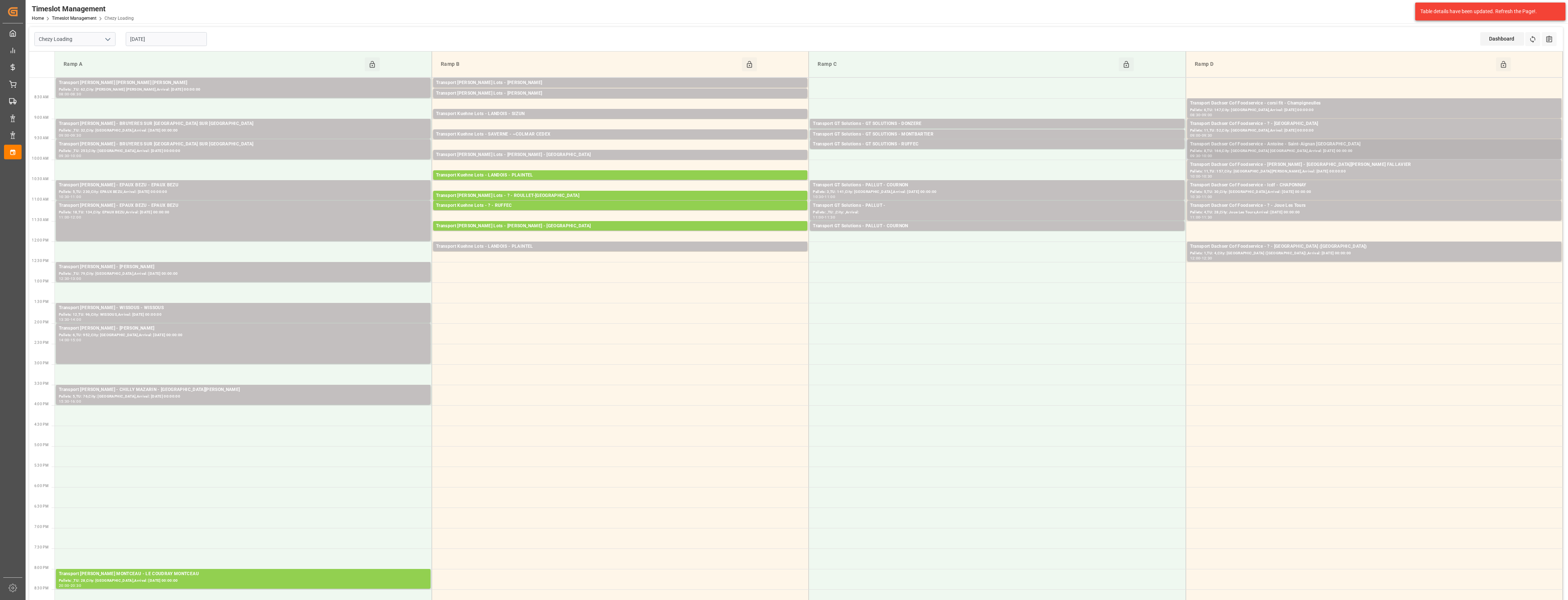
click at [1315, 146] on div "Transport Dachser Cof Foodservice - Antoine - Saint-Aignan [GEOGRAPHIC_DATA]" at bounding box center [1374, 144] width 368 height 7
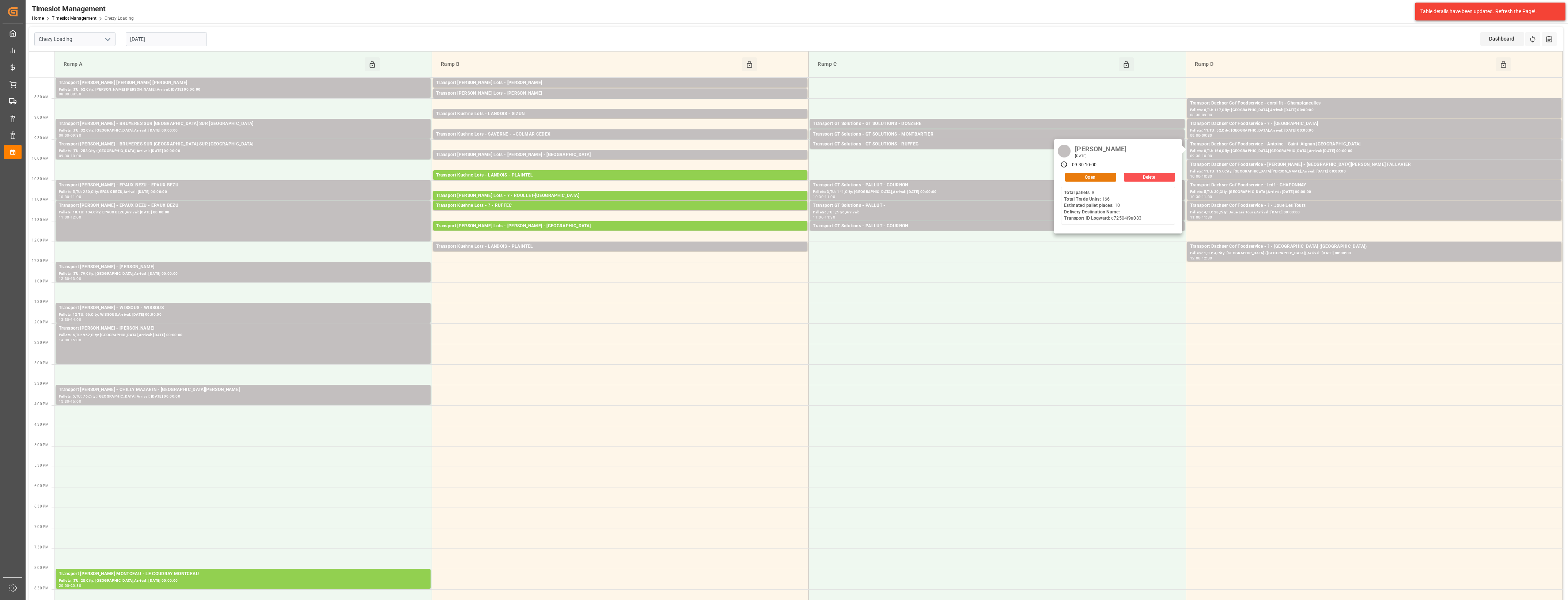
click at [1106, 177] on button "Open" at bounding box center [1091, 177] width 51 height 9
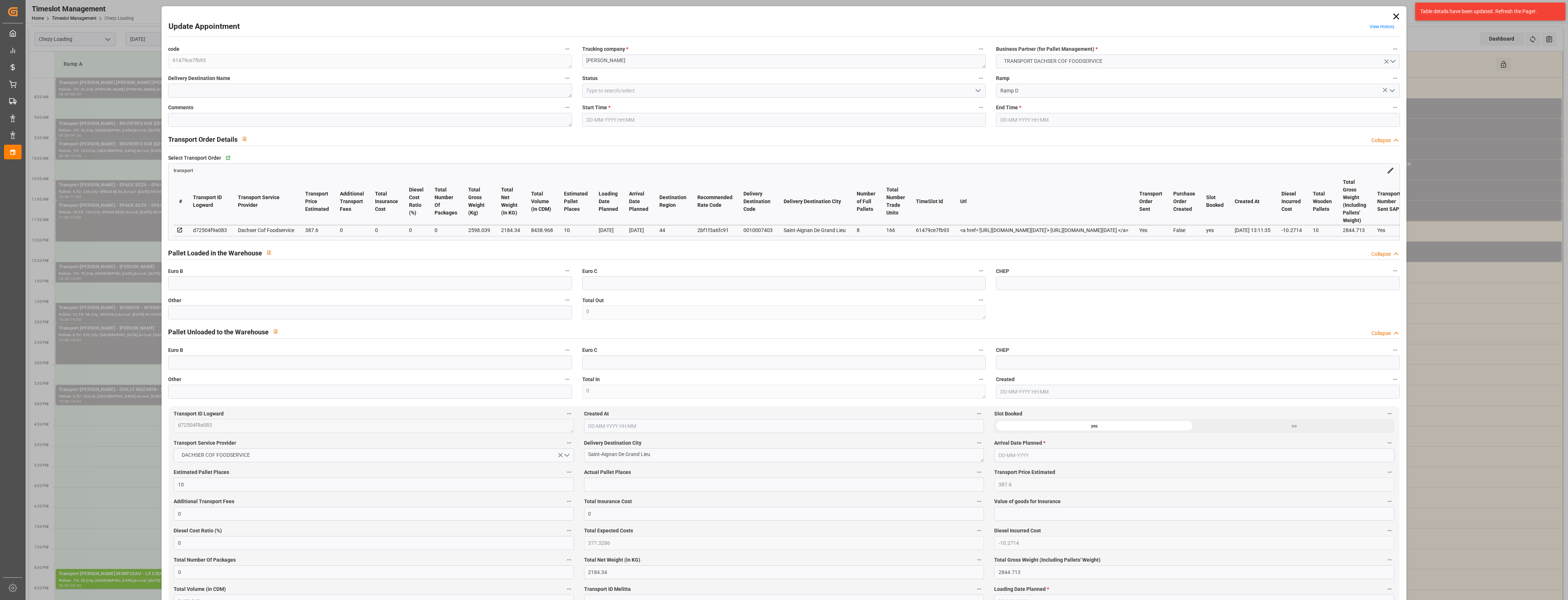
type input "[DATE] 09:30"
type input "[DATE] 10:00"
type input "[DATE] 14:05"
type input "[DATE] 13:11"
type input "[DATE]"
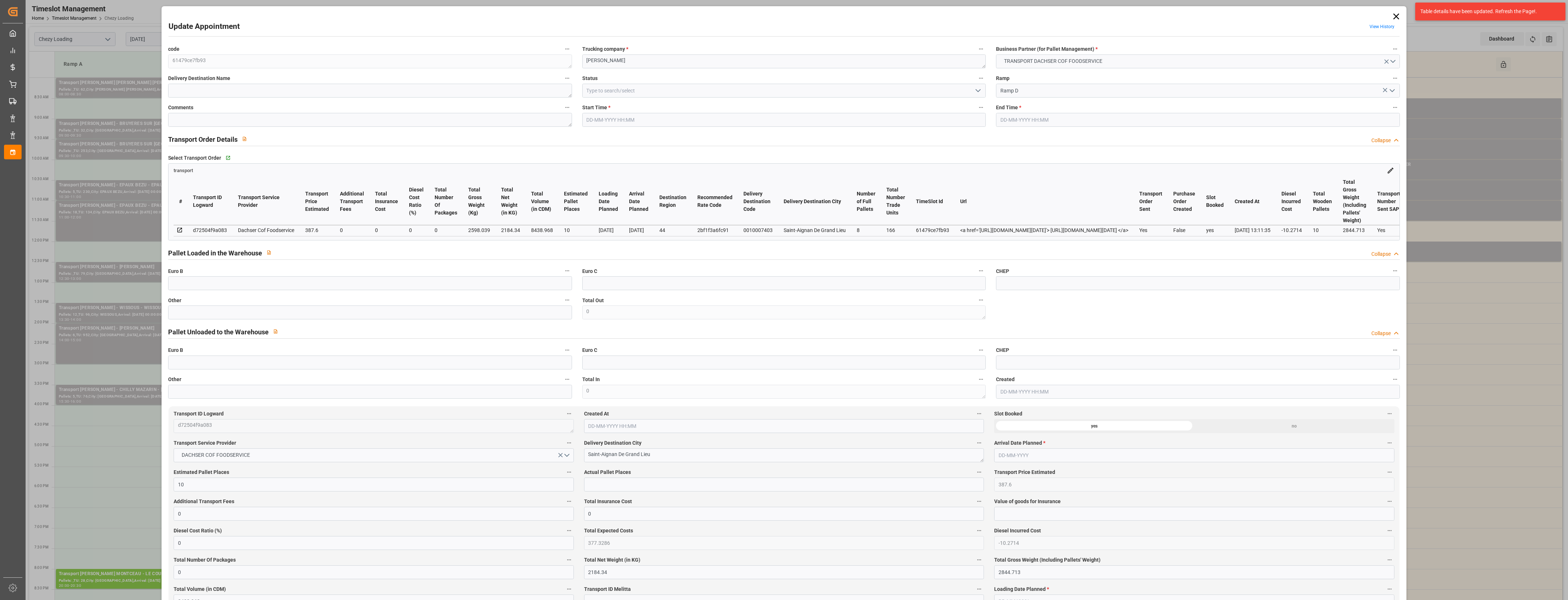
type input "[DATE]"
click at [979, 91] on icon "open menu" at bounding box center [978, 91] width 9 height 9
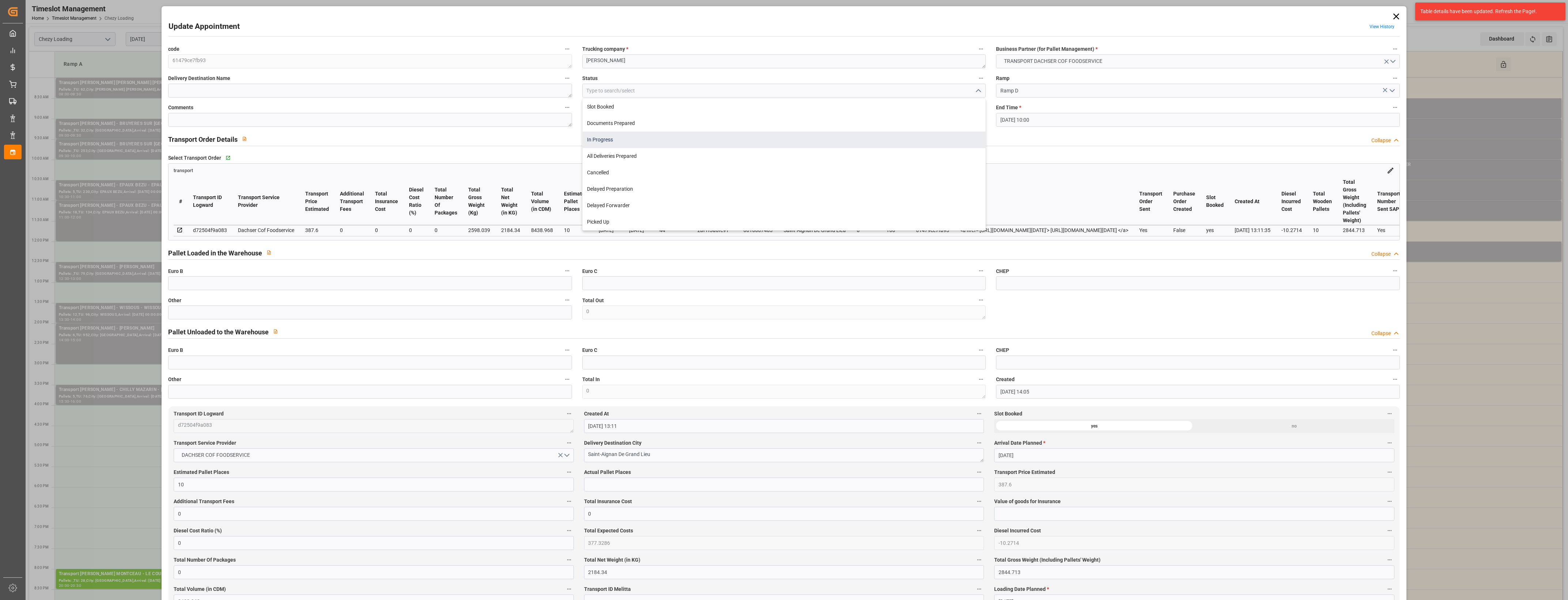
click at [636, 141] on div "In Progress" at bounding box center [784, 139] width 403 height 16
type input "In Progress"
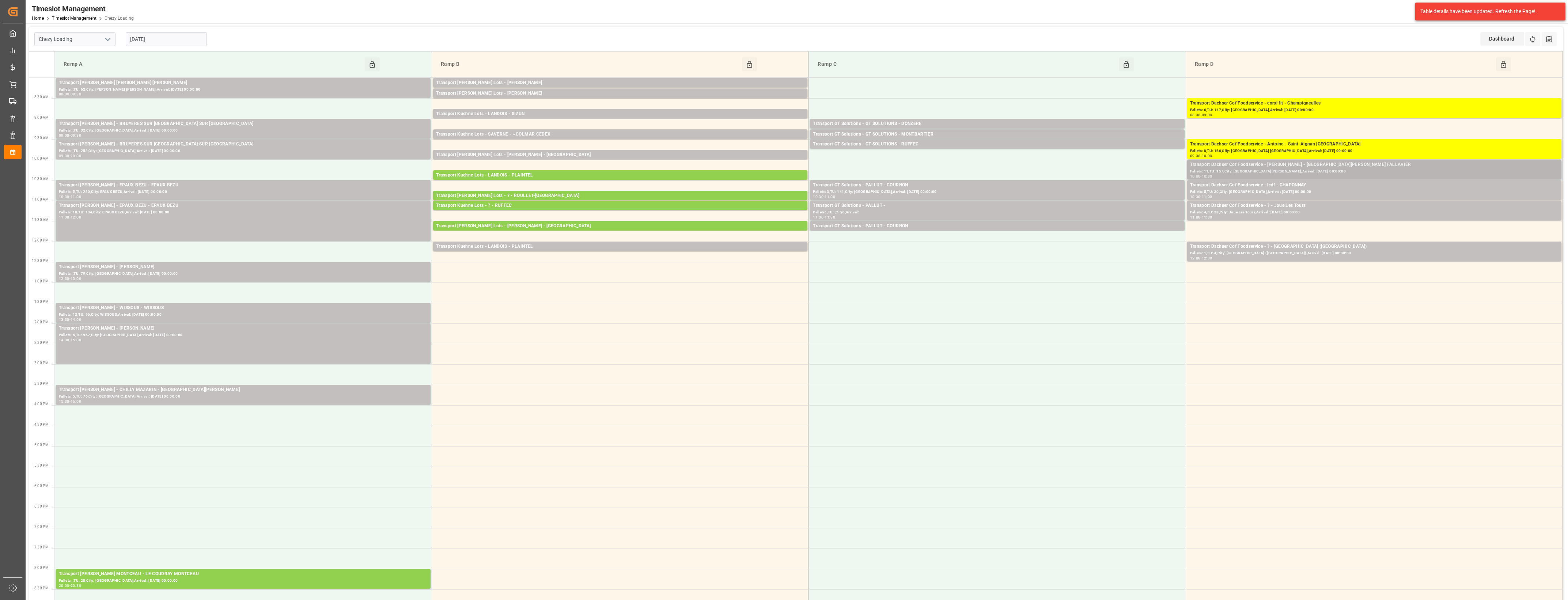
click at [1303, 167] on div "Transport Dachser Cof Foodservice - [PERSON_NAME] - [GEOGRAPHIC_DATA][PERSON_NA…" at bounding box center [1374, 165] width 368 height 7
click at [1099, 197] on button "Open" at bounding box center [1091, 198] width 51 height 9
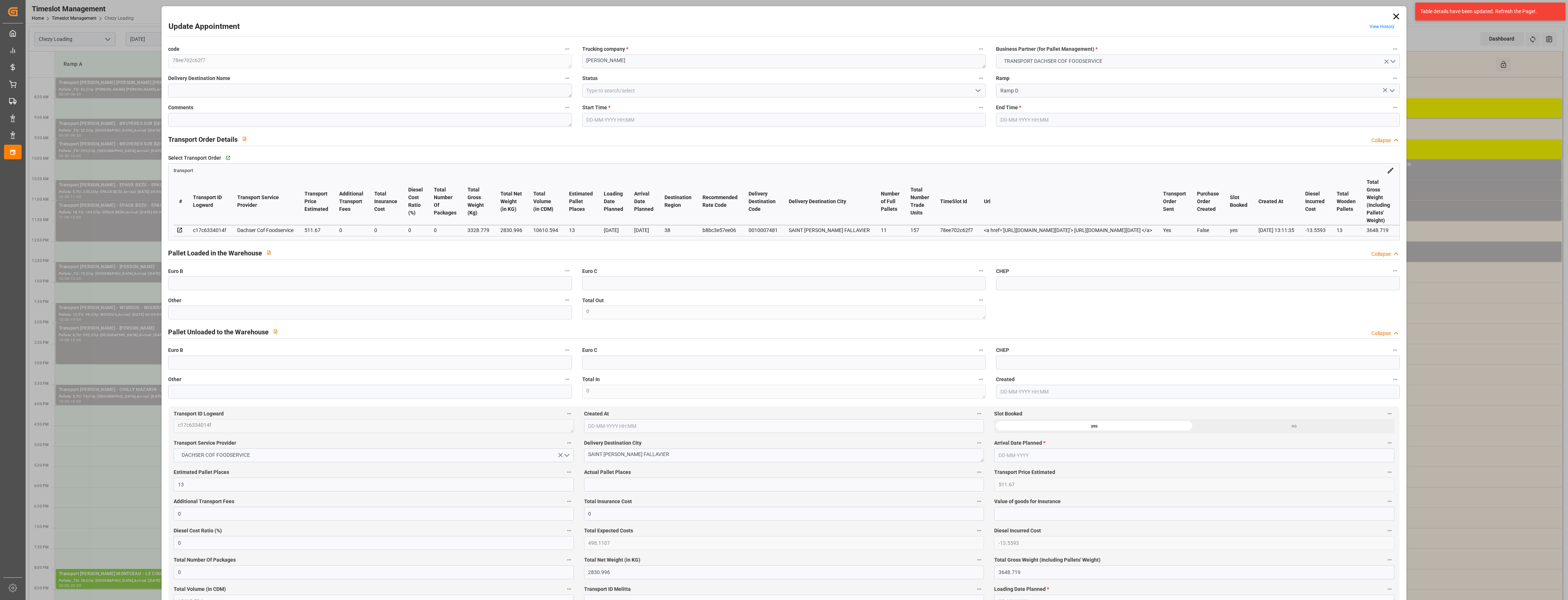
type input "[DATE] 10:00"
type input "[DATE] 10:30"
type input "[DATE] 07:24"
type input "[DATE] 13:11"
type input "[DATE]"
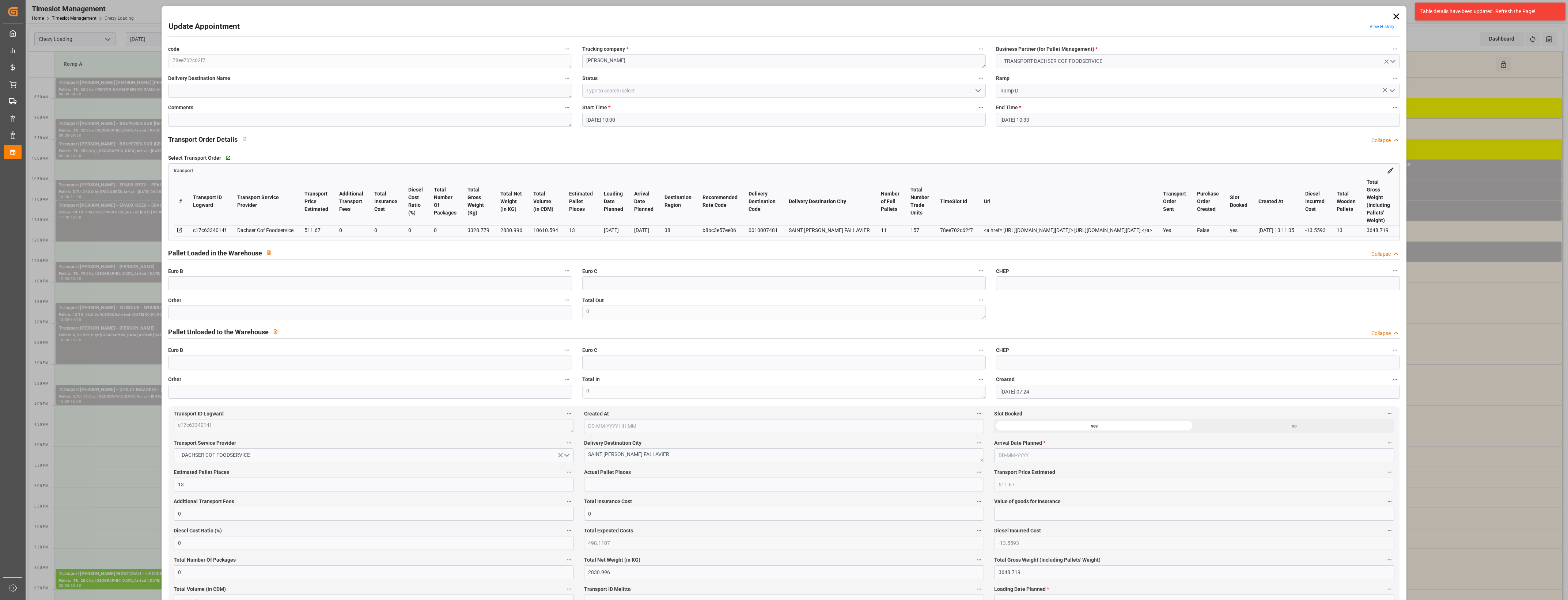
type input "[DATE]"
click at [978, 91] on polyline "open menu" at bounding box center [978, 91] width 4 height 2
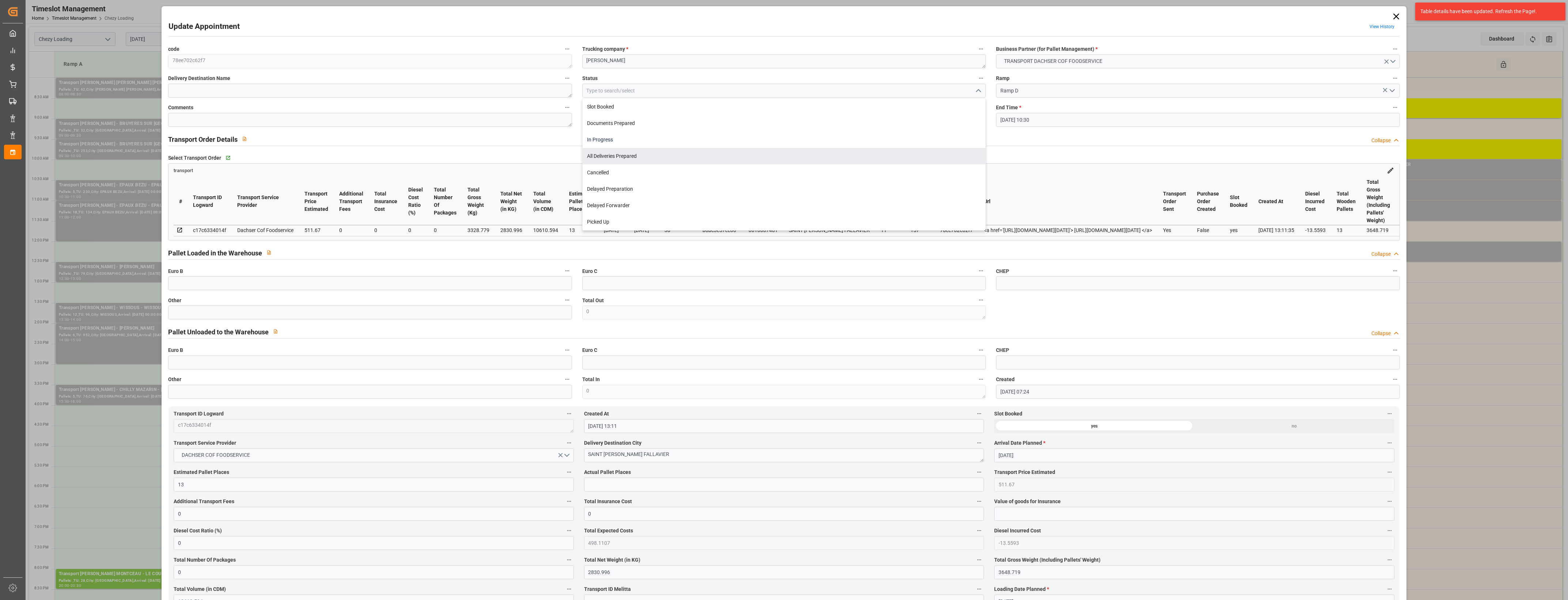
click at [627, 145] on div "In Progress" at bounding box center [784, 139] width 403 height 16
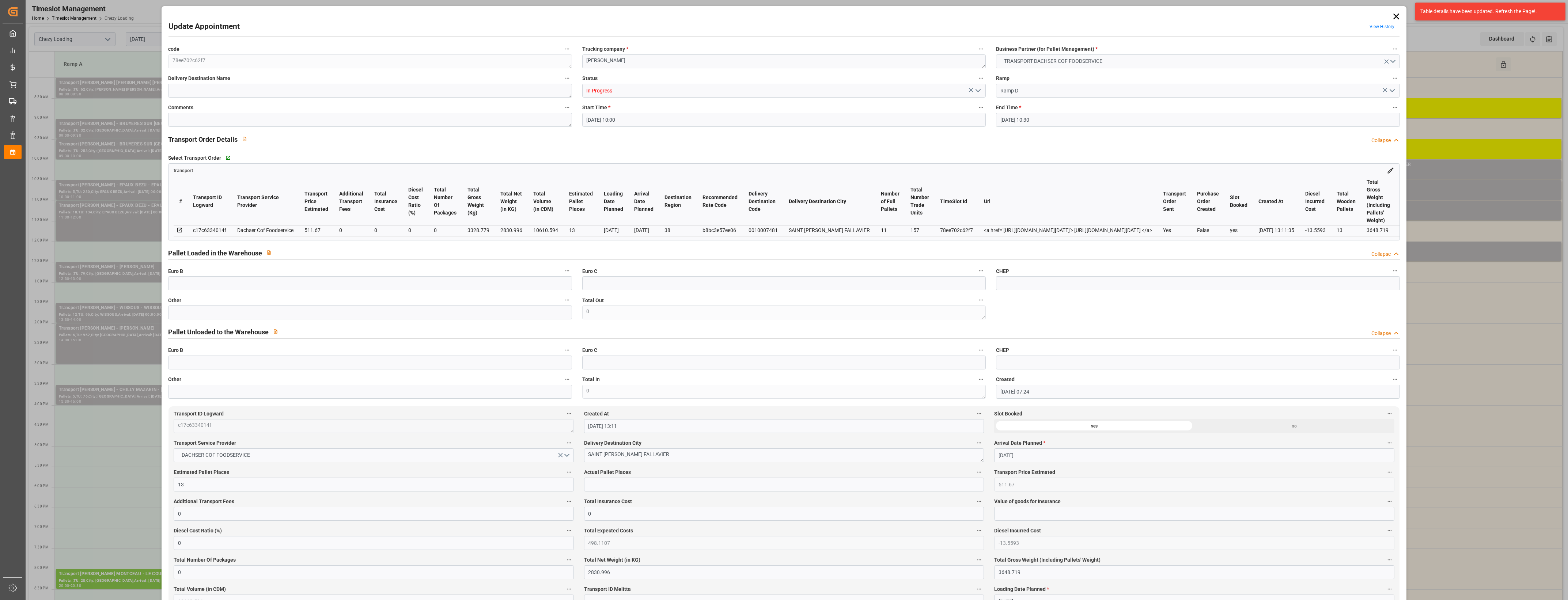
type input "In Progress"
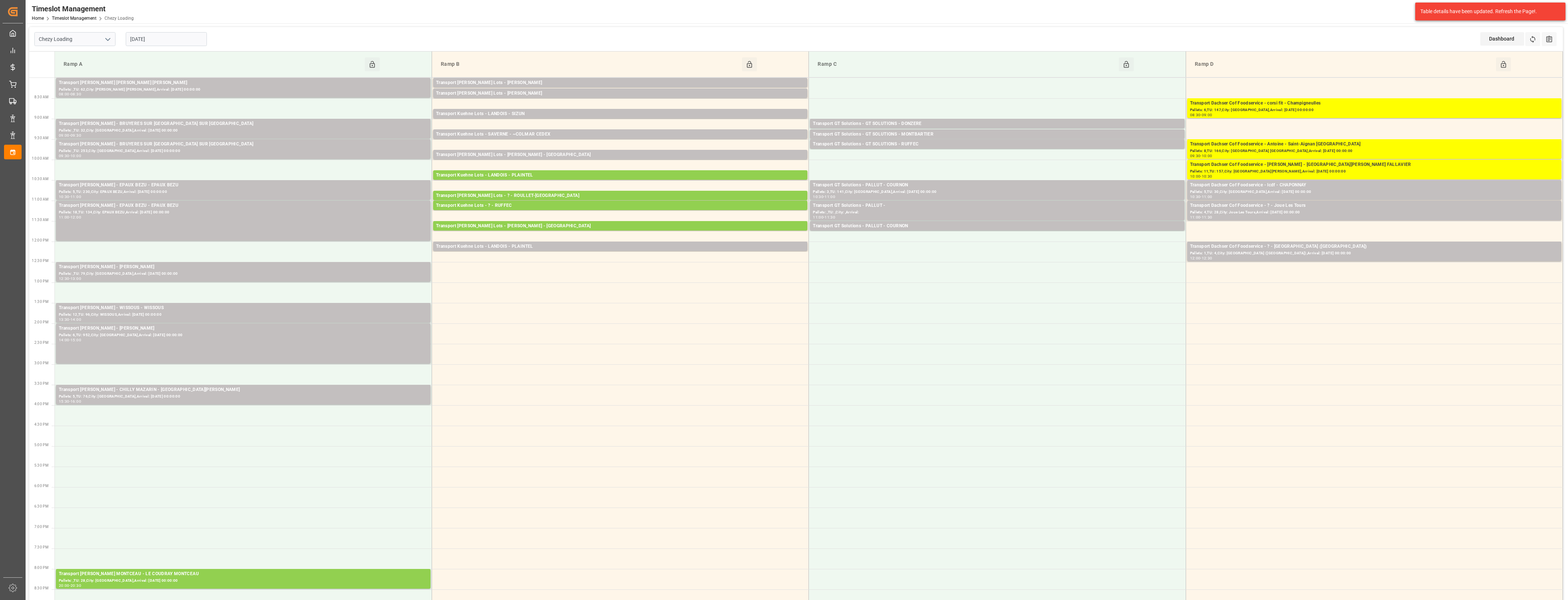
click at [164, 35] on input "[DATE]" at bounding box center [166, 39] width 81 height 14
click at [136, 114] on span "11" at bounding box center [135, 112] width 5 height 5
type input "[DATE]"
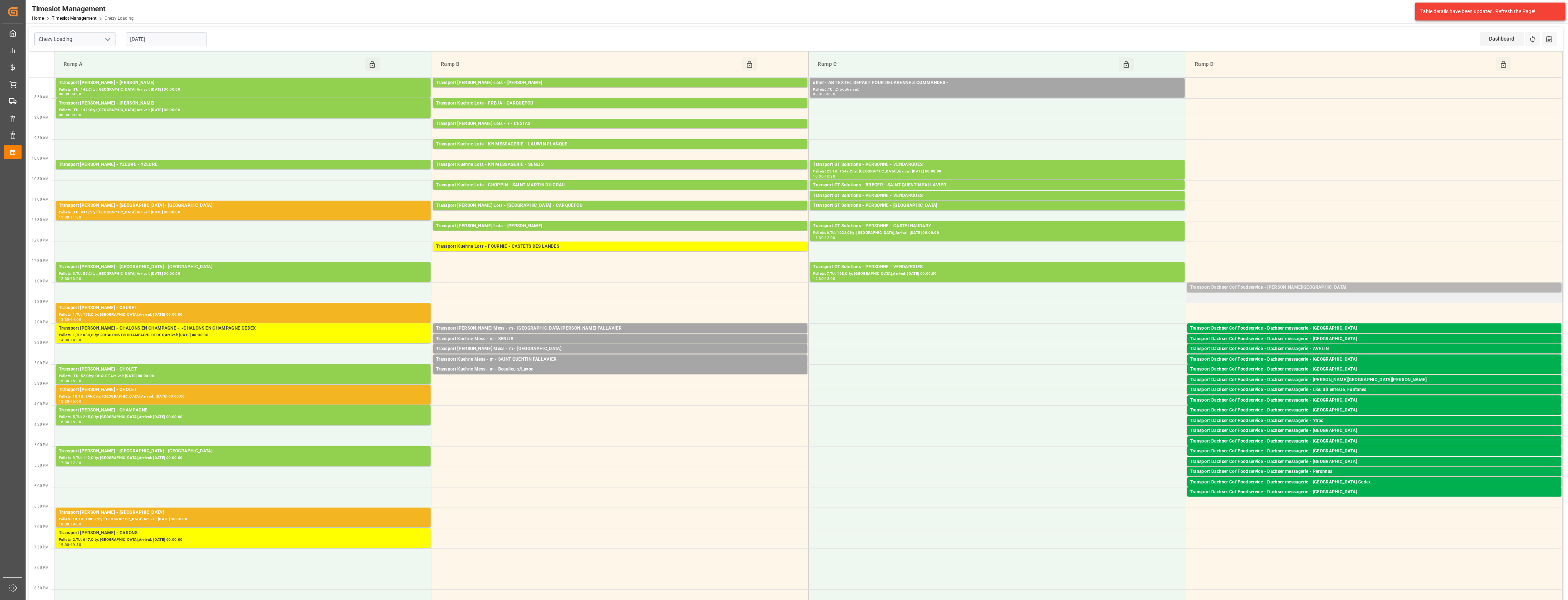
click at [1323, 291] on div "Transport Dachser Cof Foodservice - [PERSON_NAME][GEOGRAPHIC_DATA]" at bounding box center [1374, 288] width 368 height 7
click at [1233, 288] on div "Transport Dachser Cof Foodservice - [PERSON_NAME][GEOGRAPHIC_DATA]" at bounding box center [1374, 288] width 368 height 7
click at [1229, 283] on div "Transport Dachser Cof Foodservice - [PERSON_NAME]-sur-mer Pallets: 11,TU: 52,Ci…" at bounding box center [1374, 287] width 374 height 10
click at [1094, 319] on button "Open" at bounding box center [1091, 320] width 51 height 9
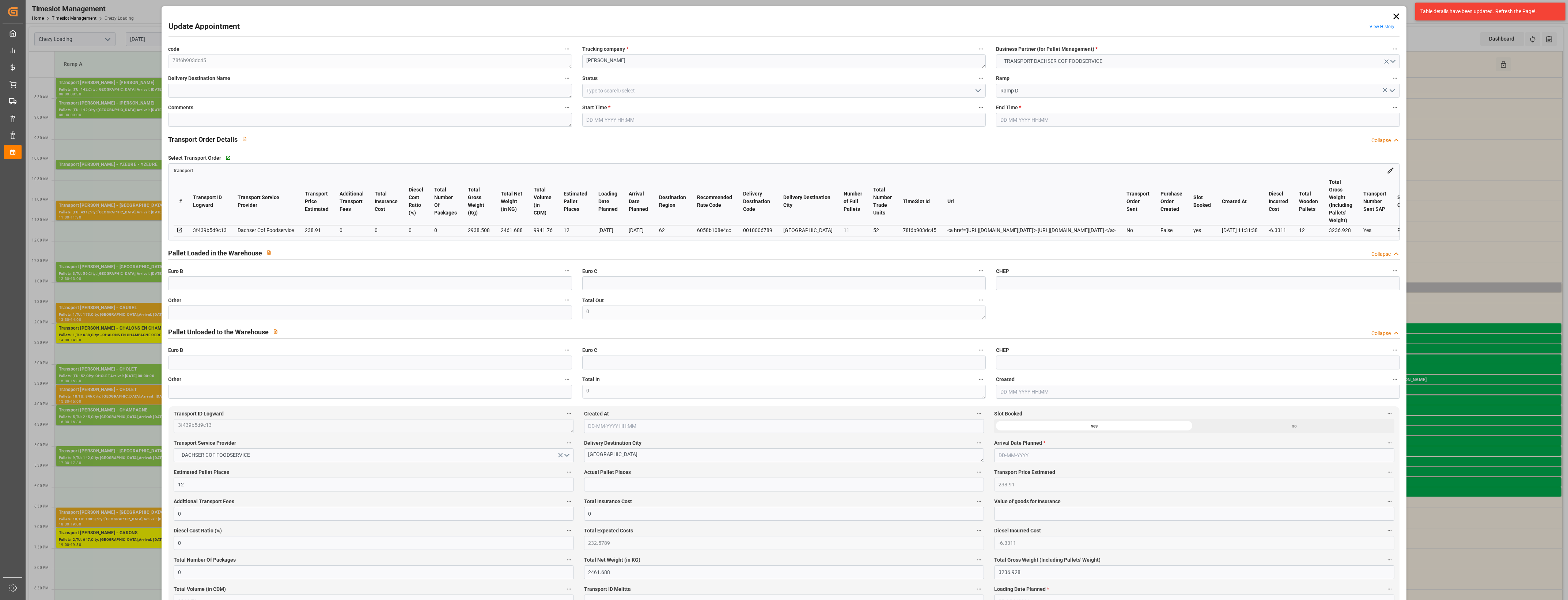
type input "[DATE] 13:00"
type input "[DATE] 13:15"
type input "[DATE] 13:07"
type input "[DATE] 11:31"
type input "[DATE]"
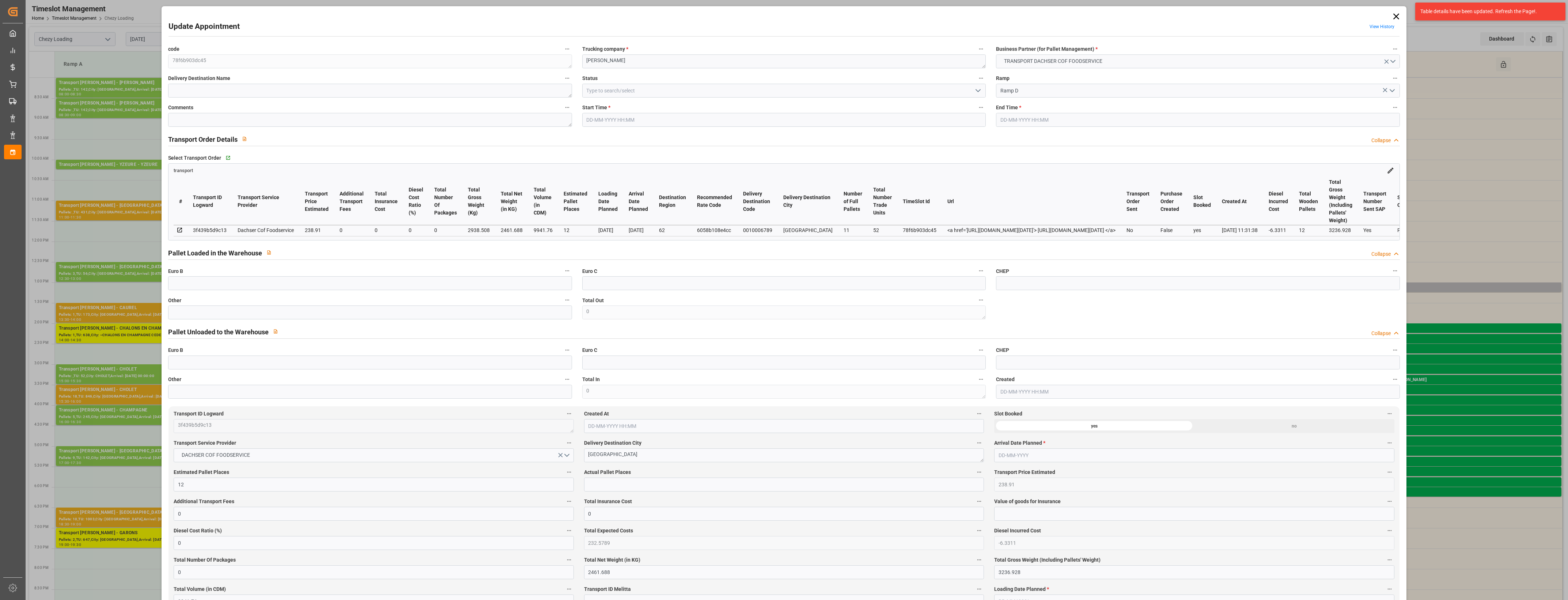
type input "[DATE]"
click at [978, 89] on polyline "open menu" at bounding box center [978, 91] width 4 height 2
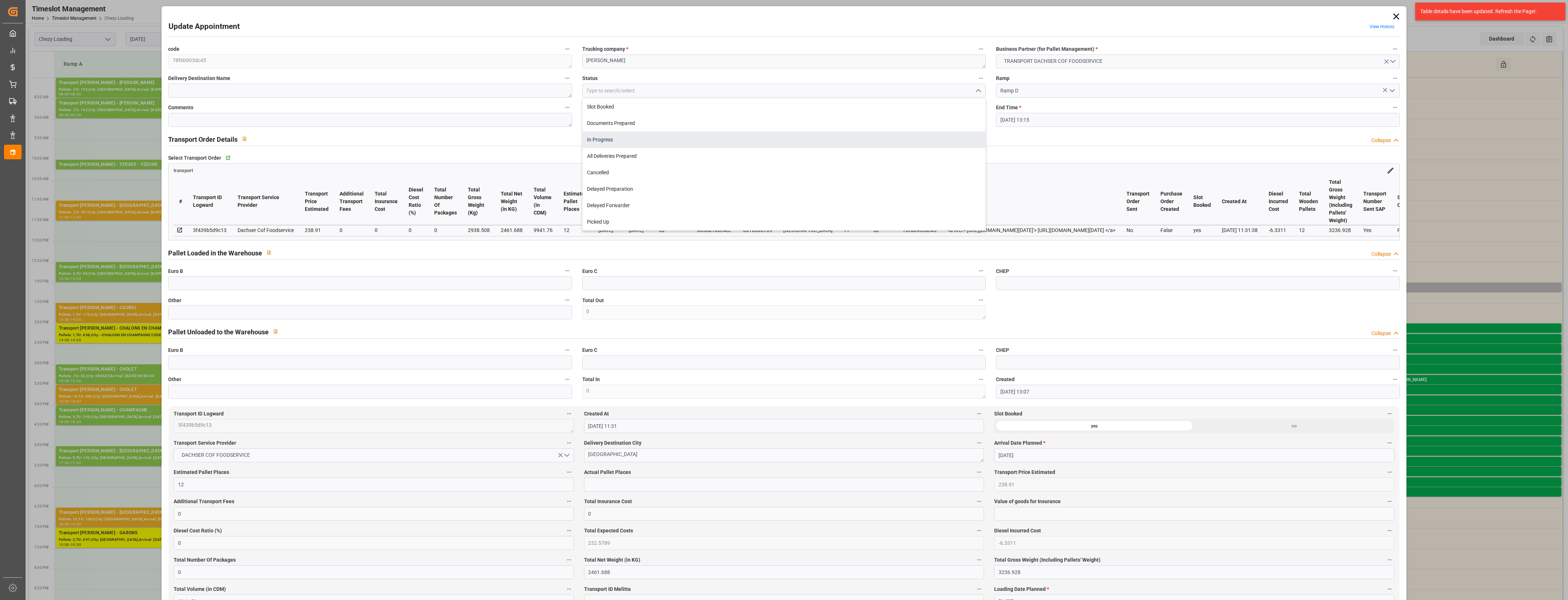
click at [607, 140] on div "In Progress" at bounding box center [784, 139] width 403 height 16
type input "In Progress"
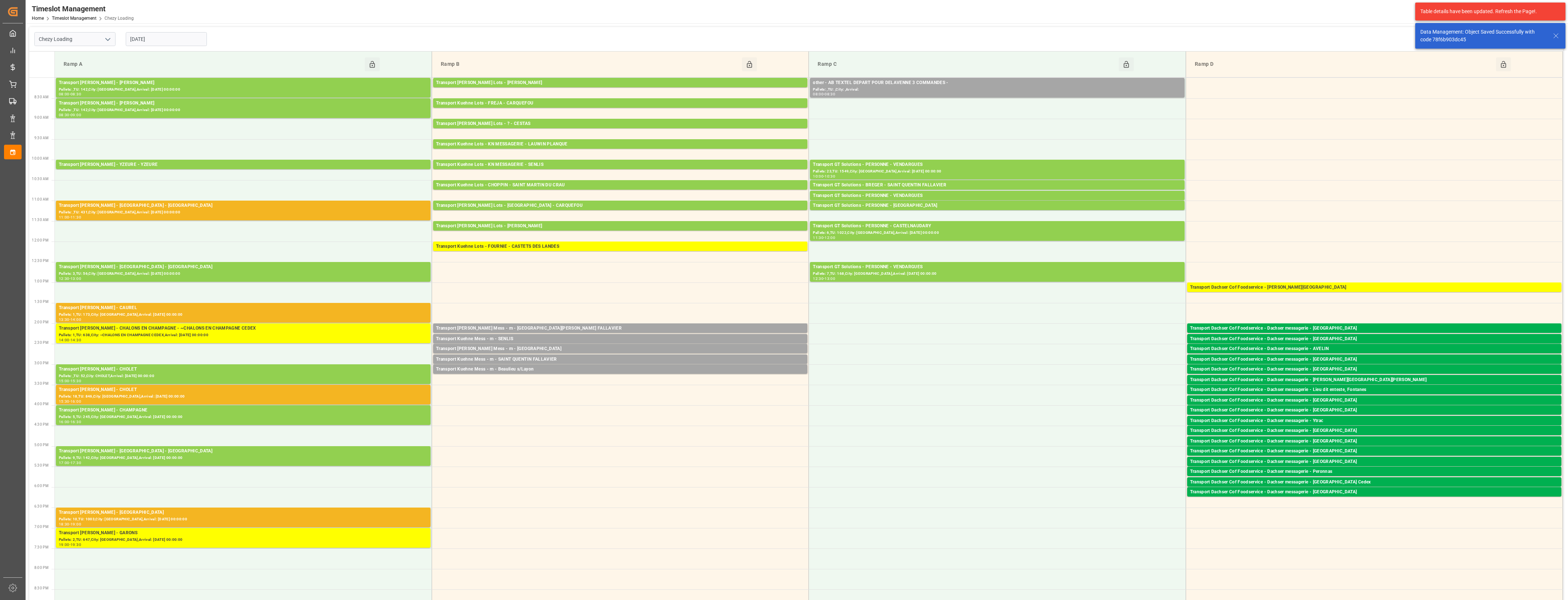
click at [180, 37] on input "[DATE]" at bounding box center [166, 39] width 81 height 14
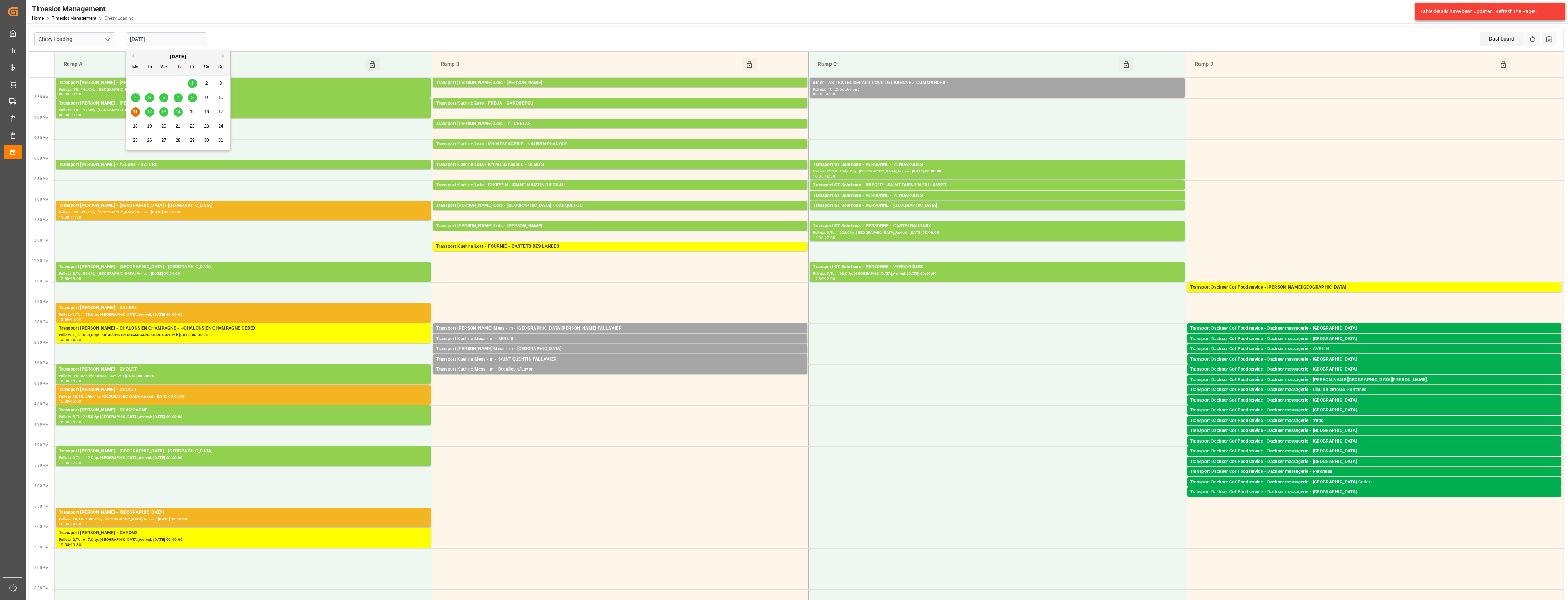
click at [149, 112] on span "12" at bounding box center [149, 112] width 5 height 5
type input "[DATE]"
